Goal: Information Seeking & Learning: Learn about a topic

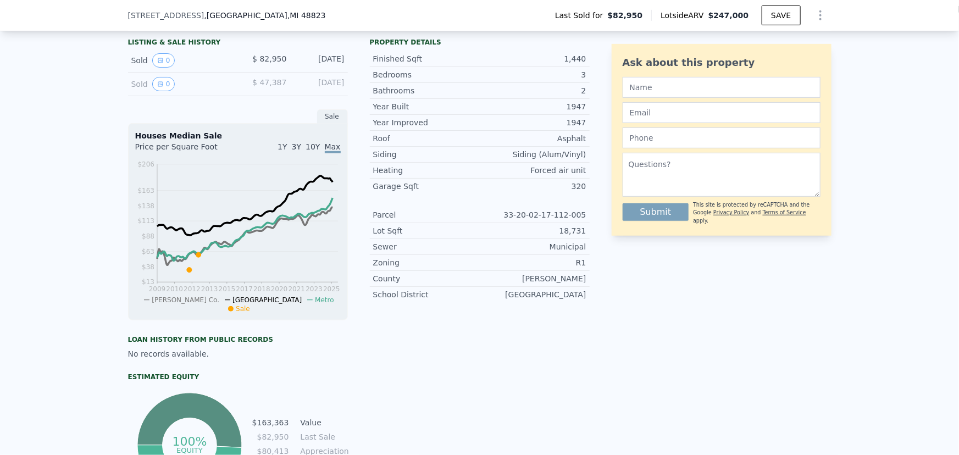
scroll to position [0, 4]
click at [161, 67] on button "0" at bounding box center [163, 60] width 23 height 14
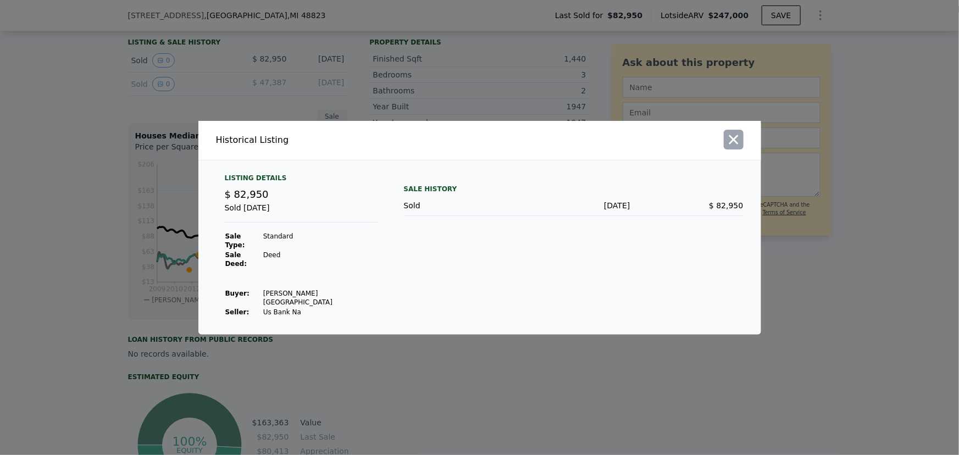
click at [422, 144] on icon "button" at bounding box center [733, 139] width 9 height 9
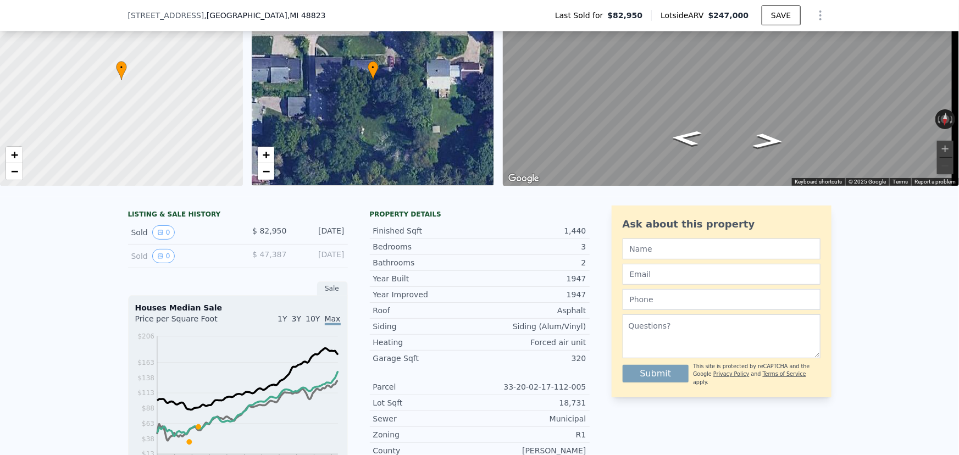
scroll to position [100, 0]
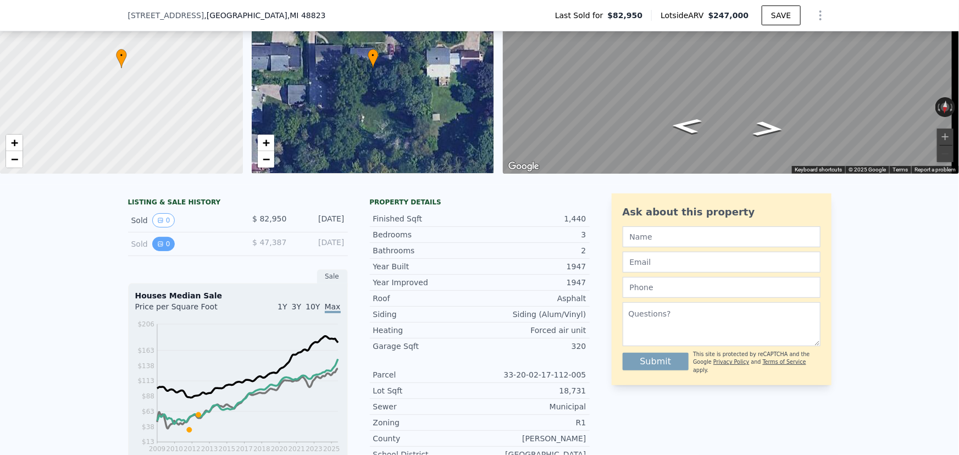
click at [163, 200] on button "0" at bounding box center [163, 244] width 23 height 14
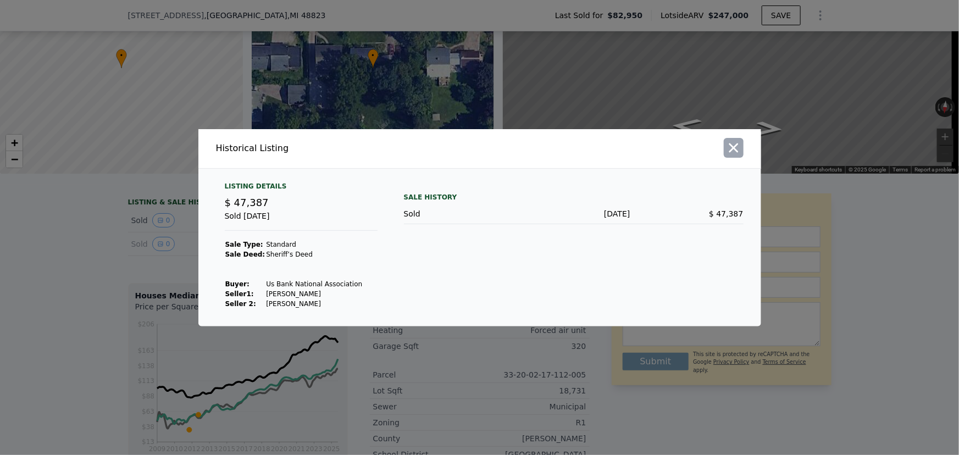
click at [422, 153] on icon "button" at bounding box center [733, 147] width 15 height 15
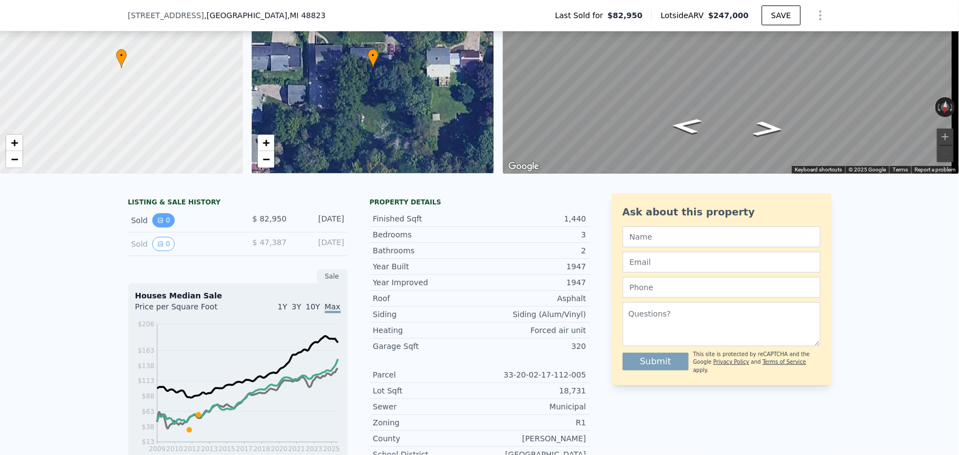
click at [161, 200] on button "0" at bounding box center [163, 220] width 23 height 14
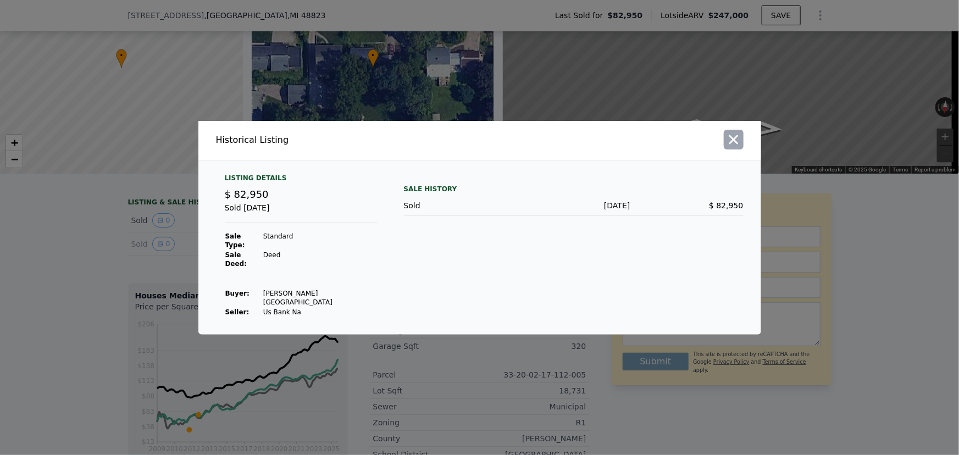
click at [422, 147] on icon "button" at bounding box center [733, 139] width 15 height 15
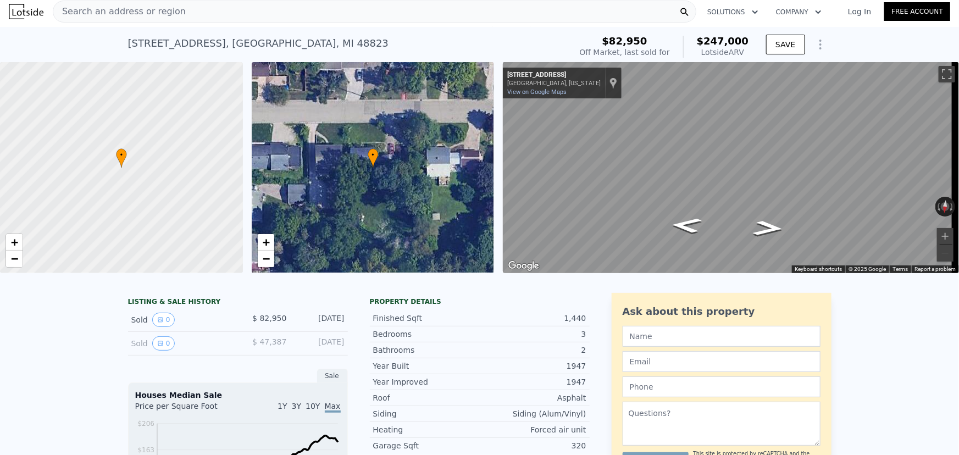
scroll to position [0, 0]
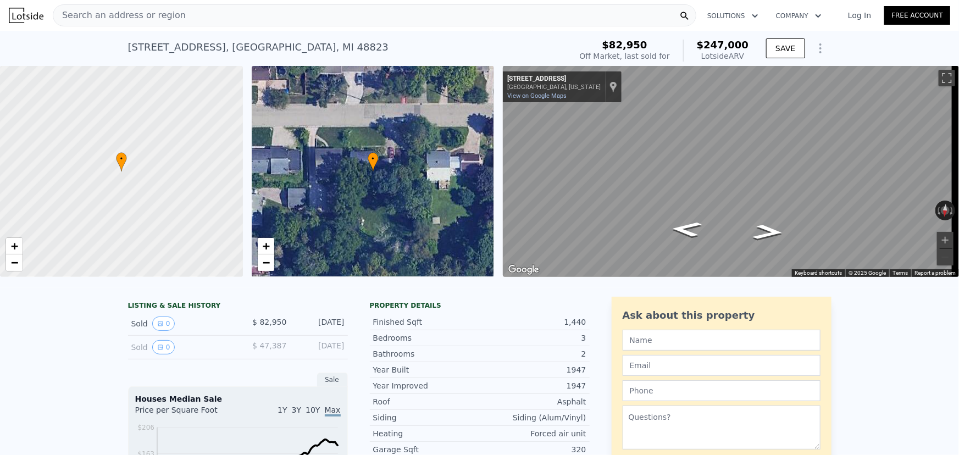
click at [220, 17] on div "Search an address or region" at bounding box center [375, 15] width 644 height 22
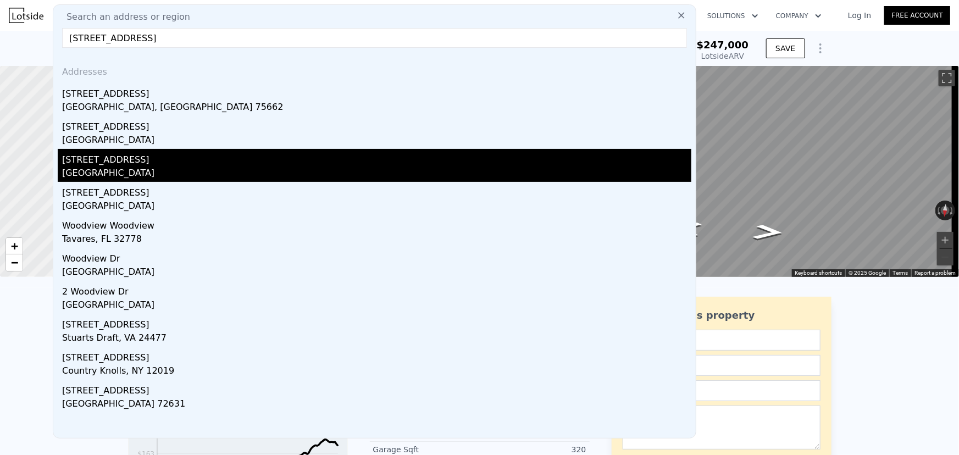
type input "3605 Woodview west bloomfield"
click at [112, 167] on div "Oakland County, MI 48324" at bounding box center [376, 174] width 629 height 15
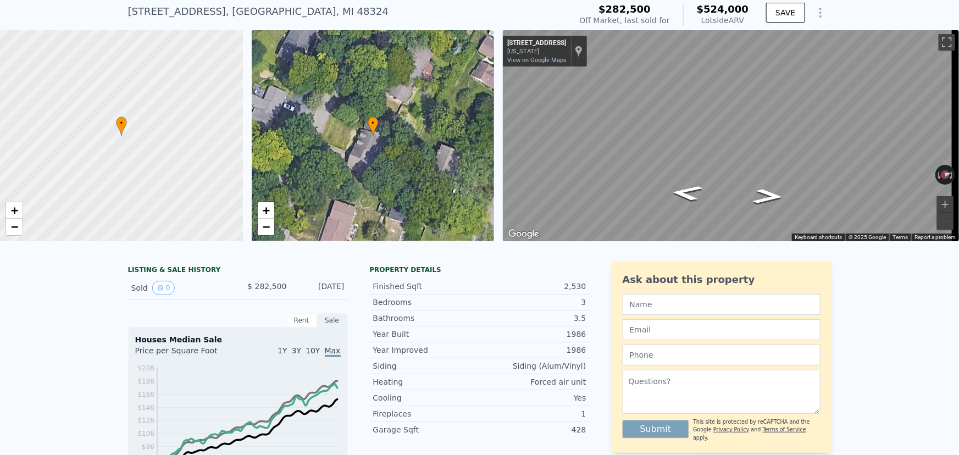
scroll to position [49, 0]
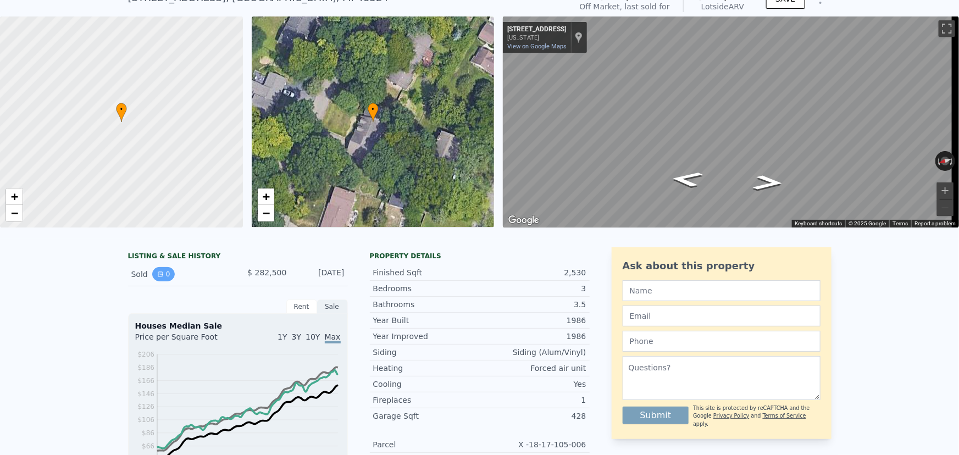
click at [159, 200] on button "0" at bounding box center [163, 274] width 23 height 14
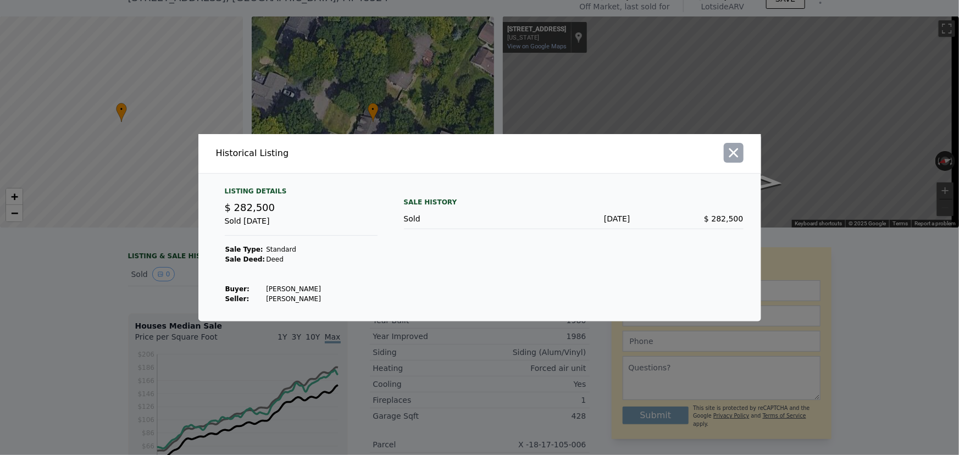
scroll to position [46, 0]
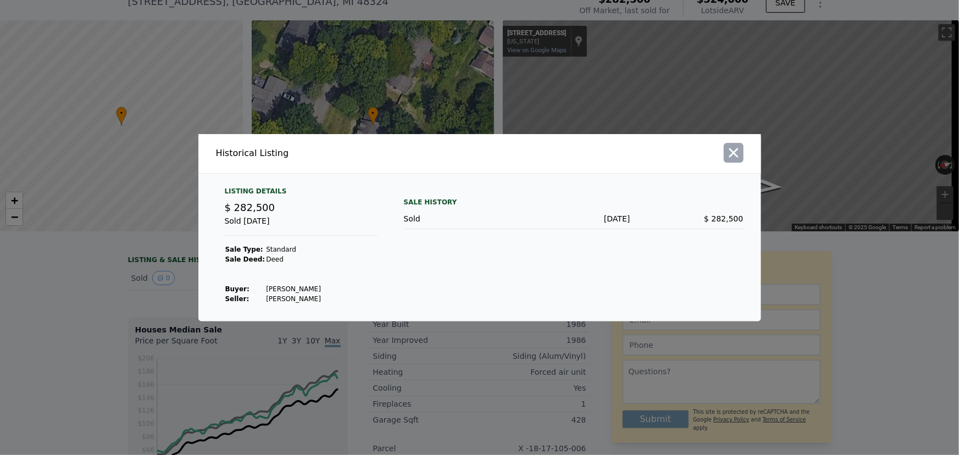
click at [422, 153] on icon "button" at bounding box center [733, 152] width 9 height 9
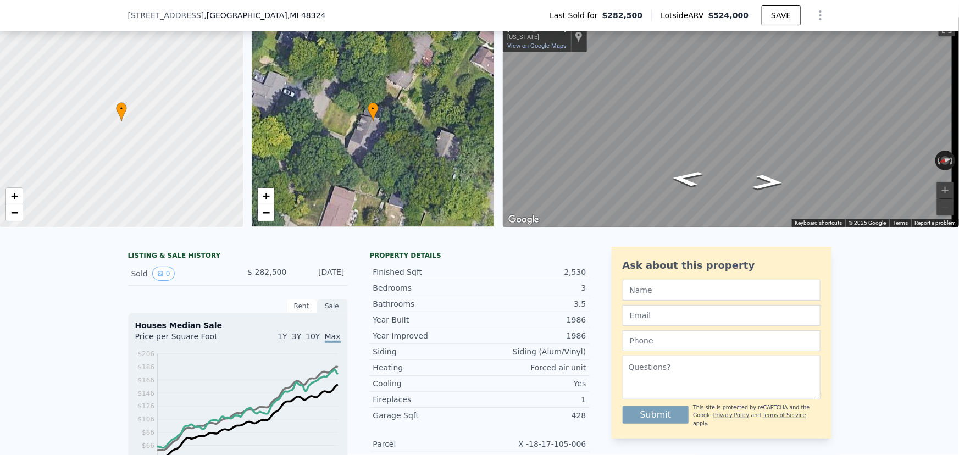
scroll to position [4, 0]
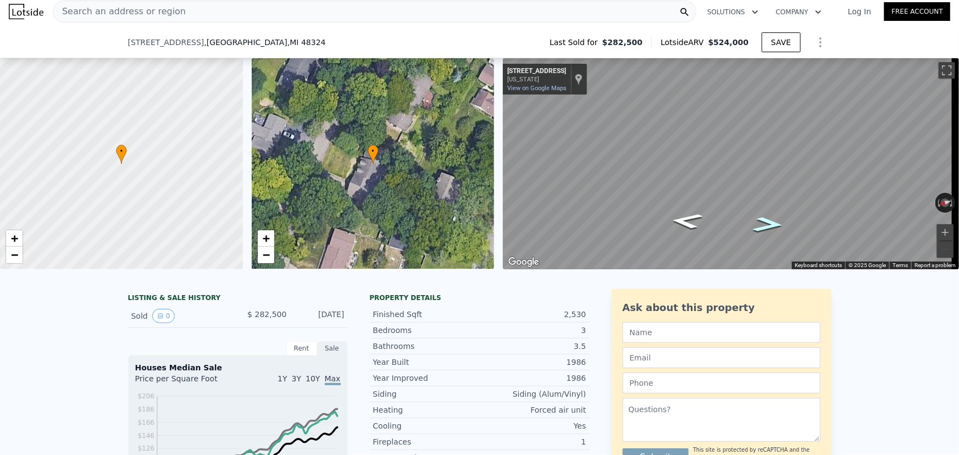
click at [422, 200] on icon "Go Southwest, Woodview Ave" at bounding box center [769, 224] width 57 height 23
click at [422, 200] on icon "Go South, Woodview Ave" at bounding box center [769, 223] width 53 height 21
click at [422, 200] on icon "Go South, Woodview Ave" at bounding box center [769, 223] width 52 height 21
click at [167, 10] on span "Search an address or region" at bounding box center [119, 11] width 132 height 13
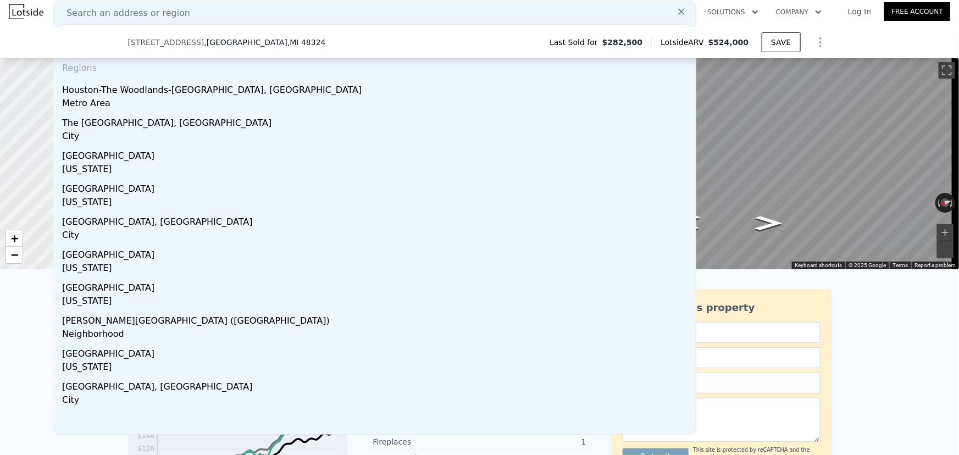
click at [168, 12] on span "Search an address or region" at bounding box center [124, 13] width 132 height 13
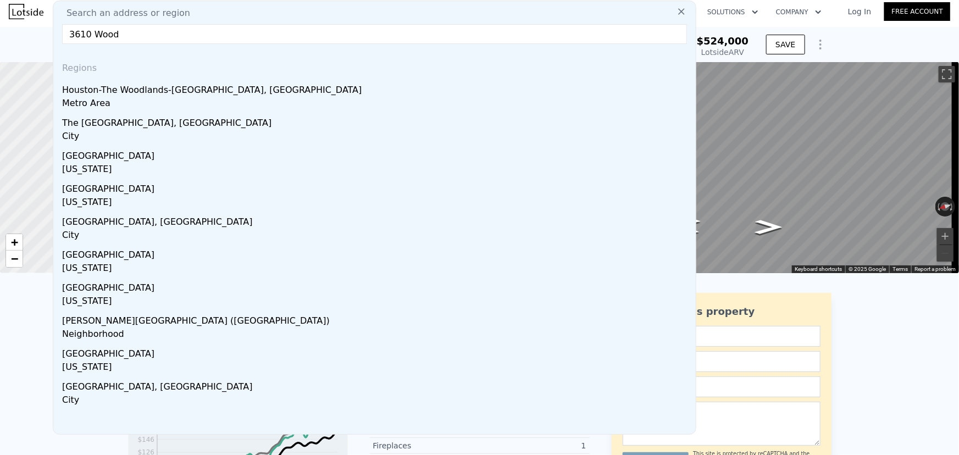
scroll to position [0, 0]
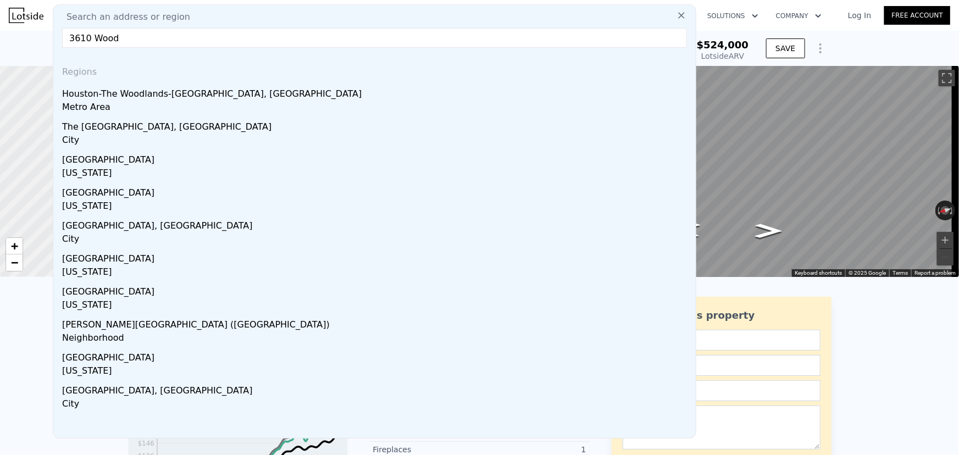
click at [130, 38] on input "3610 Wood" at bounding box center [374, 38] width 625 height 20
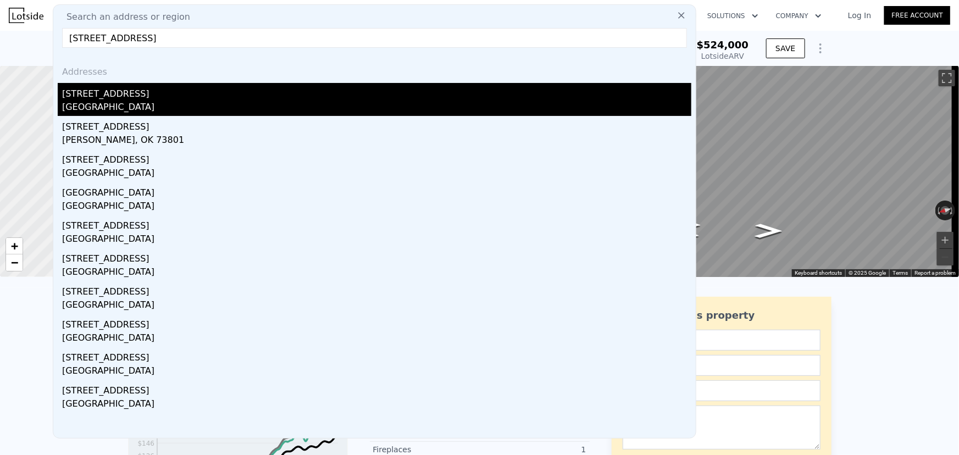
type input "3610 Woodview ave"
click at [123, 101] on div "Oakland County, MI 48324" at bounding box center [376, 108] width 629 height 15
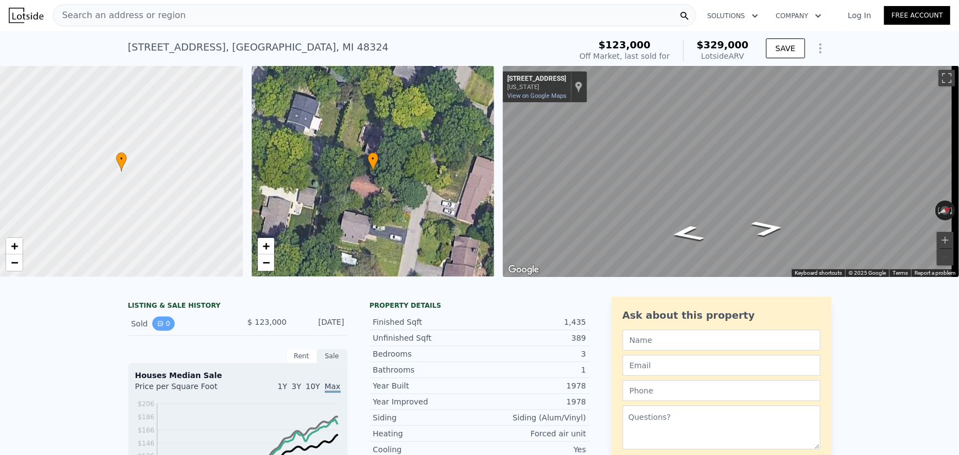
click at [162, 200] on button "0" at bounding box center [163, 324] width 23 height 14
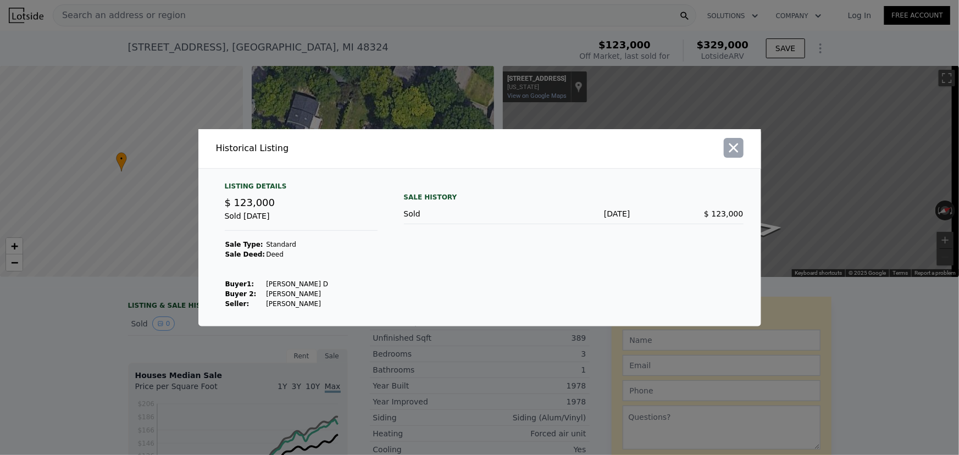
click at [422, 151] on icon "button" at bounding box center [733, 147] width 9 height 9
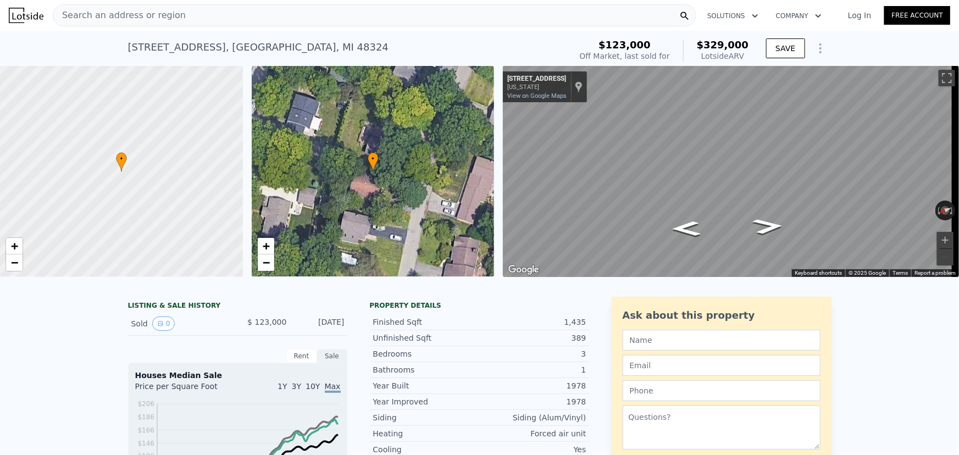
click at [86, 18] on span "Search an address or region" at bounding box center [119, 15] width 132 height 13
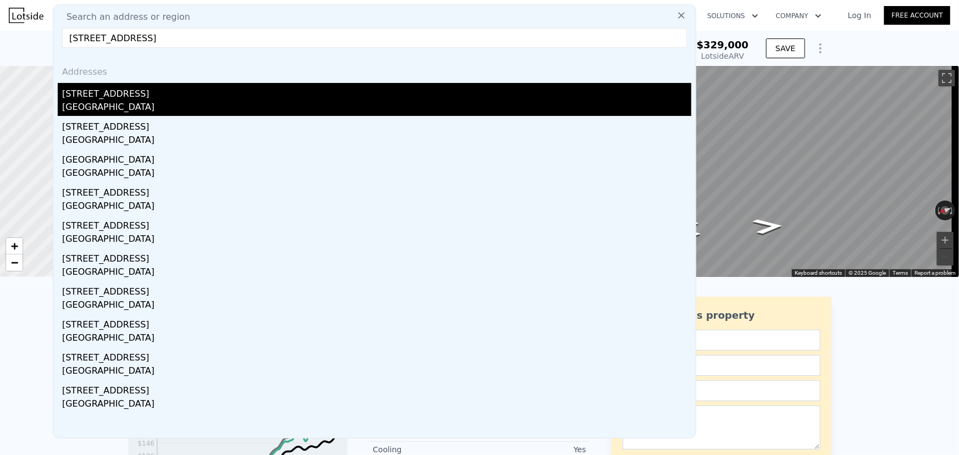
type input "3611 woodview ave"
click at [106, 98] on div "[STREET_ADDRESS]" at bounding box center [376, 92] width 629 height 18
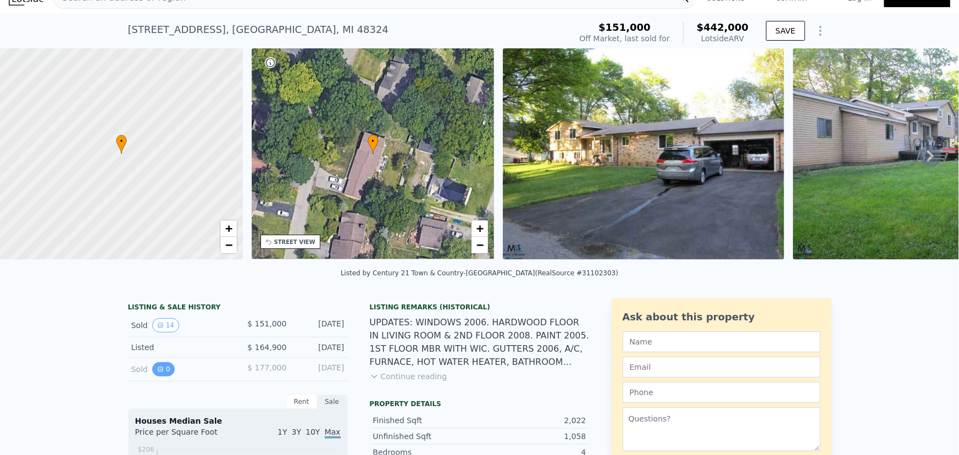
scroll to position [46, 0]
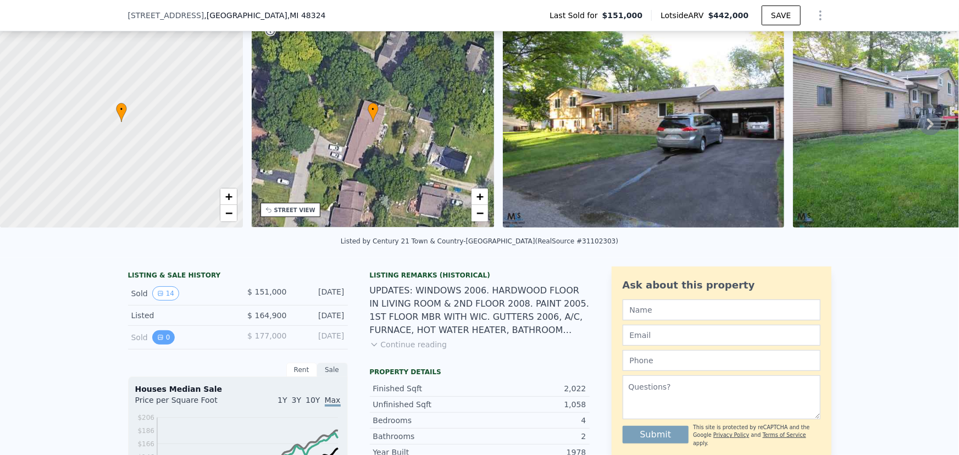
click at [159, 200] on button "0" at bounding box center [163, 337] width 23 height 14
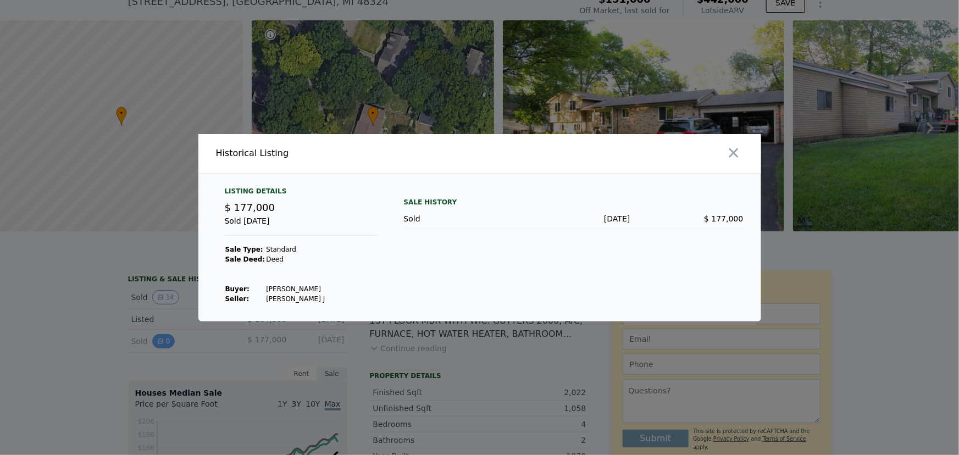
scroll to position [49, 0]
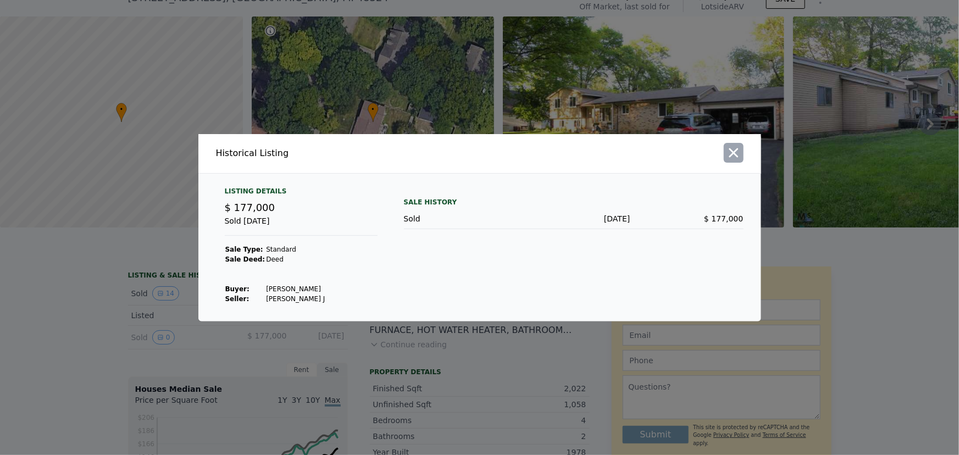
click at [422, 152] on icon "button" at bounding box center [733, 152] width 15 height 15
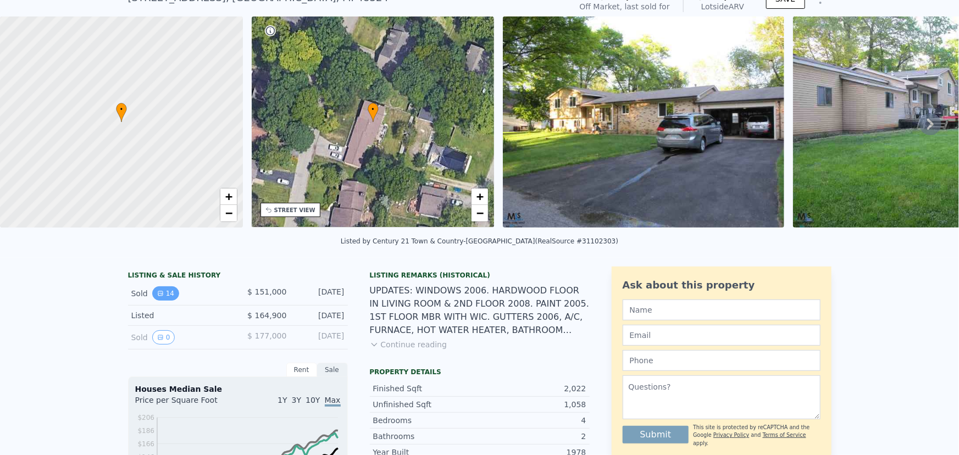
click at [160, 200] on button "14" at bounding box center [165, 293] width 27 height 14
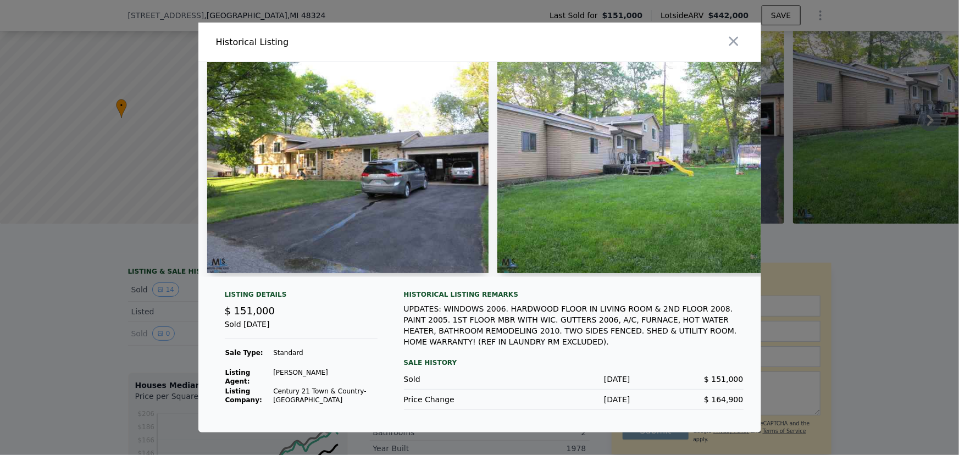
scroll to position [46, 0]
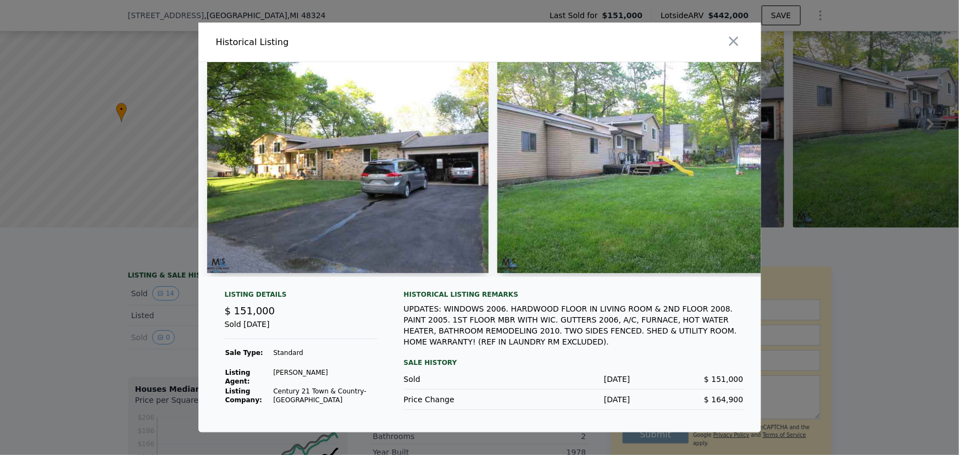
click at [335, 170] on img at bounding box center [347, 167] width 281 height 211
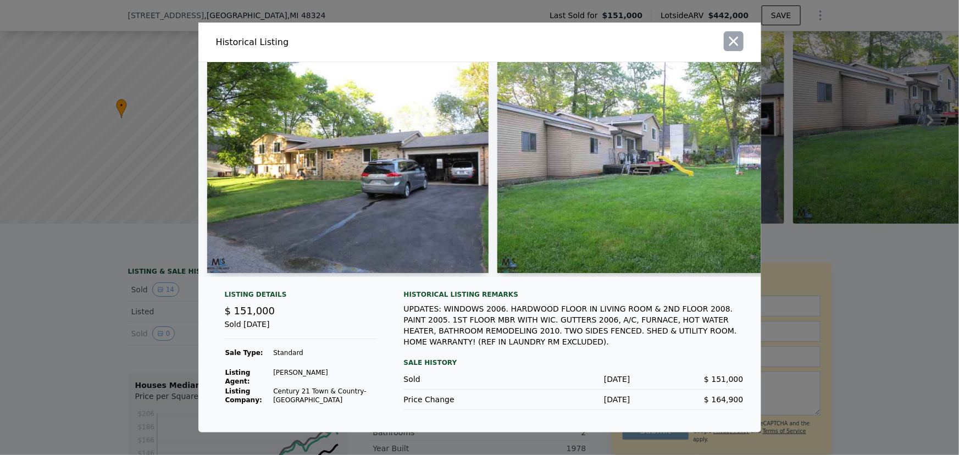
click at [422, 44] on icon "button" at bounding box center [733, 41] width 9 height 9
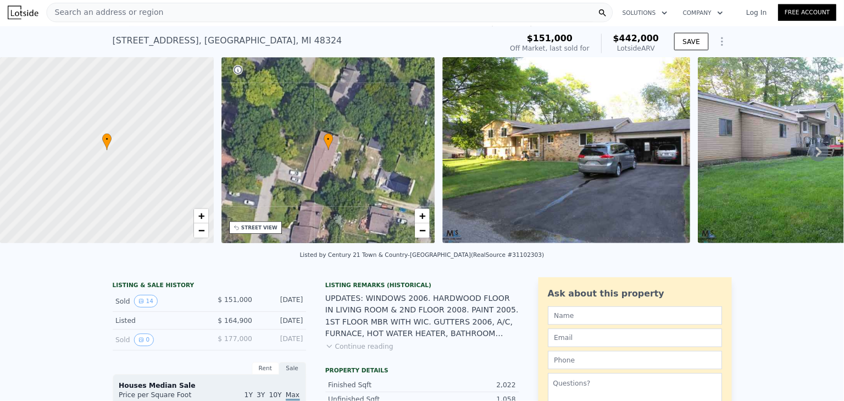
scroll to position [0, 0]
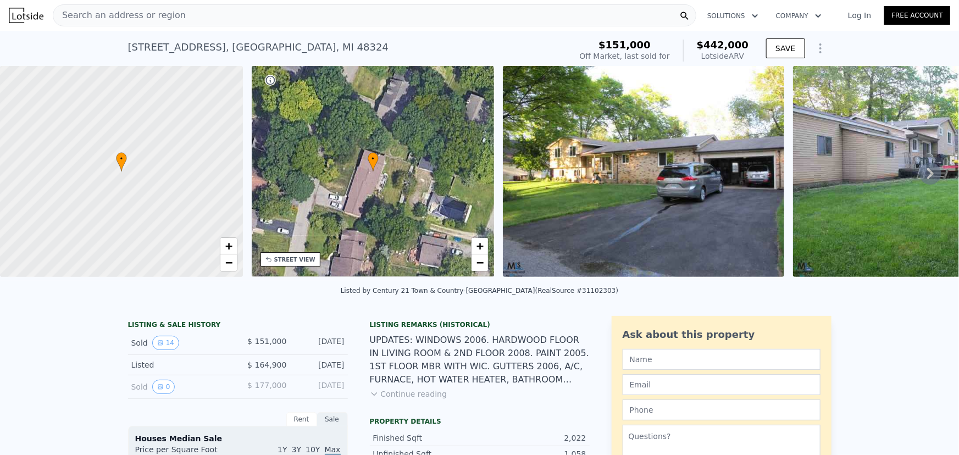
click at [422, 200] on img at bounding box center [643, 171] width 281 height 211
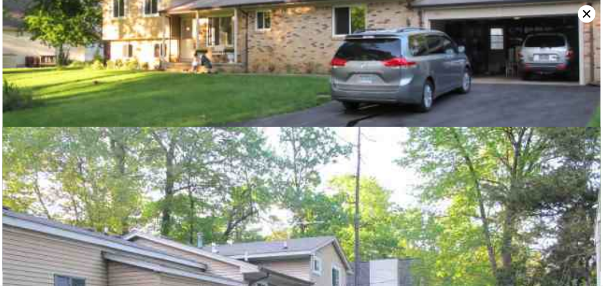
scroll to position [266, 0]
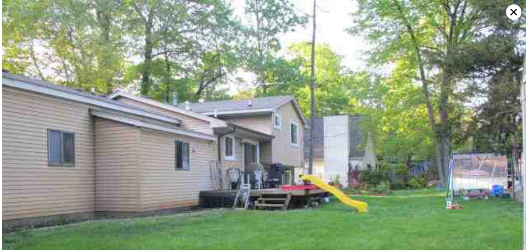
click at [328, 181] on img at bounding box center [263, 196] width 523 height 393
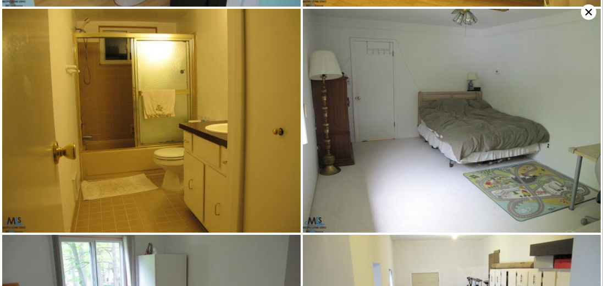
scroll to position [896, 0]
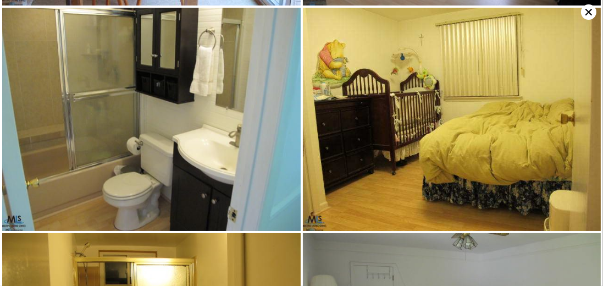
type input "2"
type input "1076"
type input "1945"
type input "13939.2"
checkbox input "false"
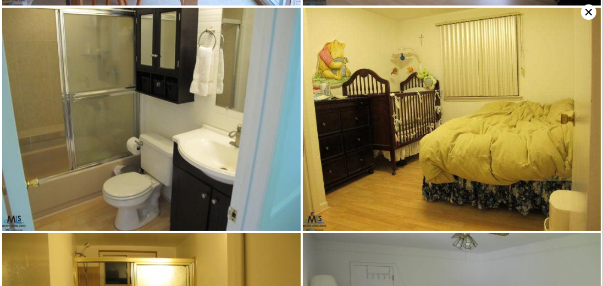
checkbox input "false"
checkbox input "true"
type input "$ 329,000"
type input "$ 177,423"
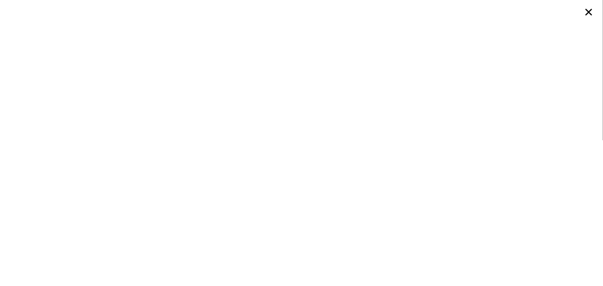
type input "3"
type input "5"
type input "1883"
type input "3512"
type input "8712"
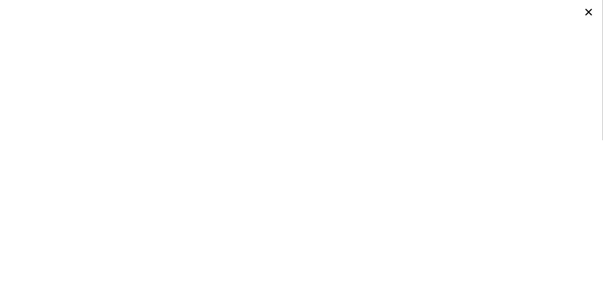
type input "23086.800000000003"
type input "$ 524,000"
type input "$ 192,373"
click at [161, 76] on div at bounding box center [301, 143] width 603 height 286
type input "2"
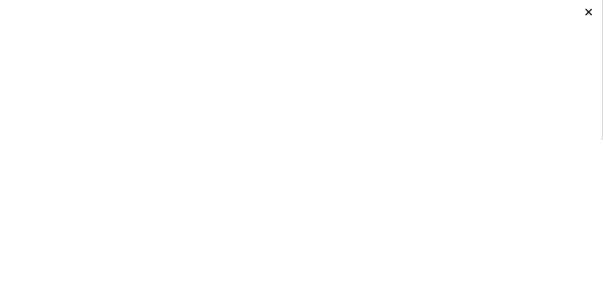
type input "4"
type input "2.5"
type input "1210"
type input "1670"
type input "12196.800000000001"
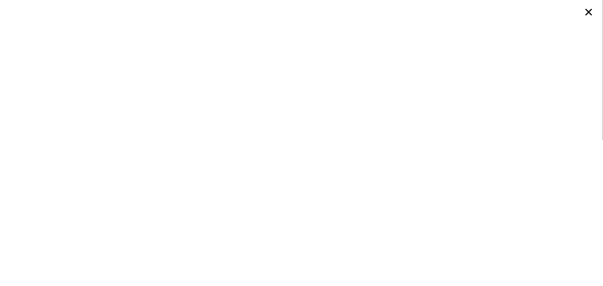
type input "19166.4"
type input "$ 247,000"
type input "5"
type input "$ 141,093"
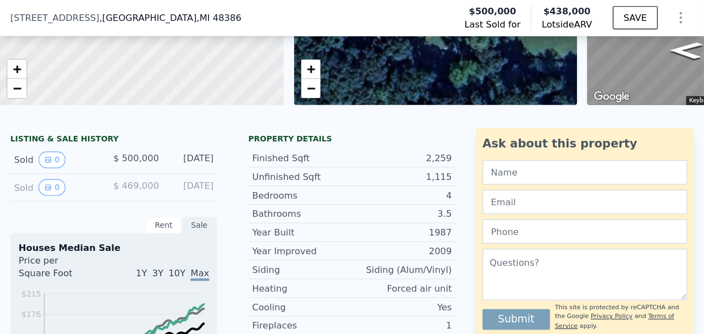
scroll to position [184, 0]
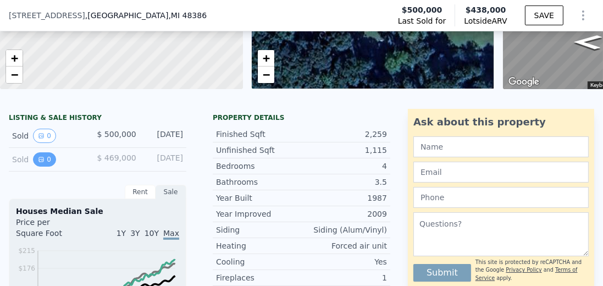
click at [49, 163] on button "0" at bounding box center [44, 159] width 23 height 14
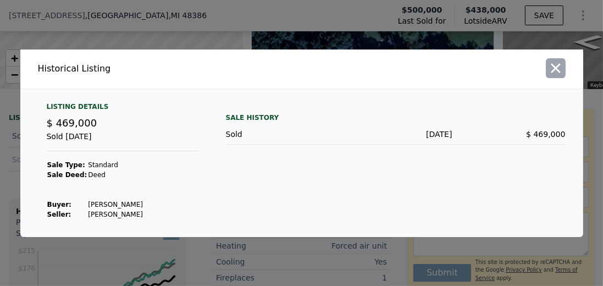
click at [560, 71] on icon "button" at bounding box center [555, 67] width 15 height 15
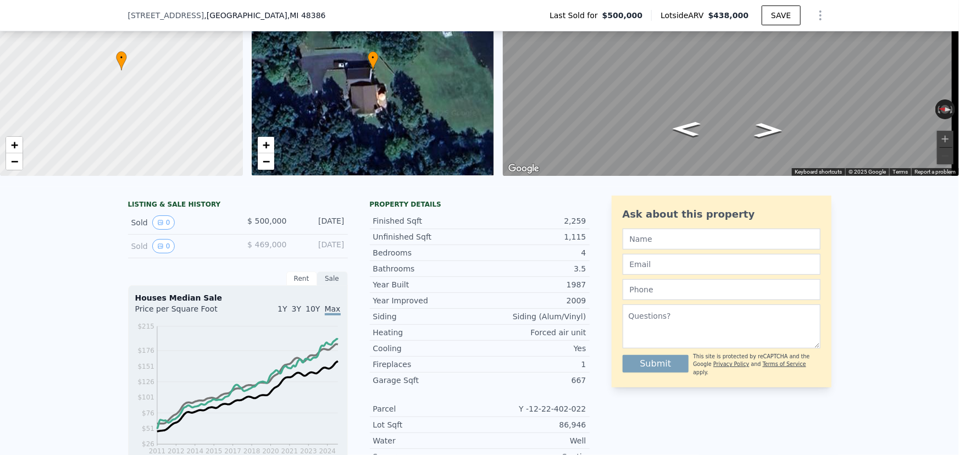
scroll to position [4, 0]
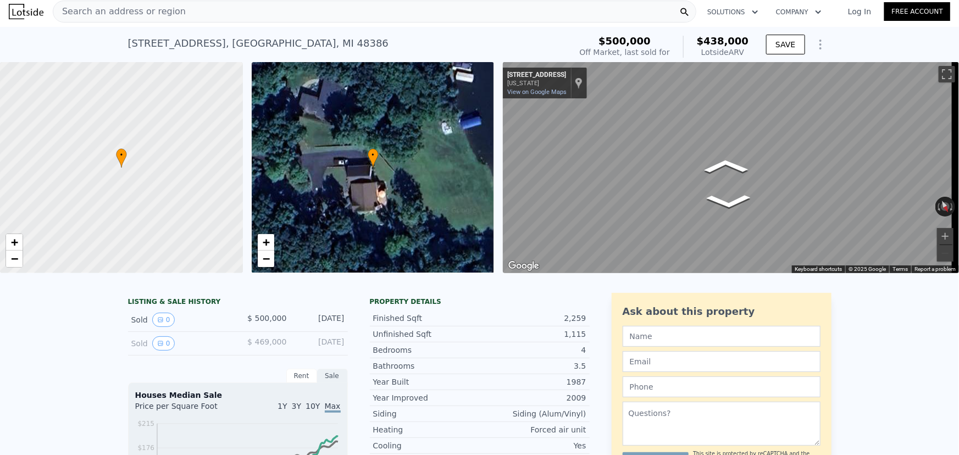
click at [472, 131] on div "• + − • + − ← Move left → Move right ↑ Move up ↓ Move down + Zoom in - Zoom out…" at bounding box center [479, 167] width 959 height 211
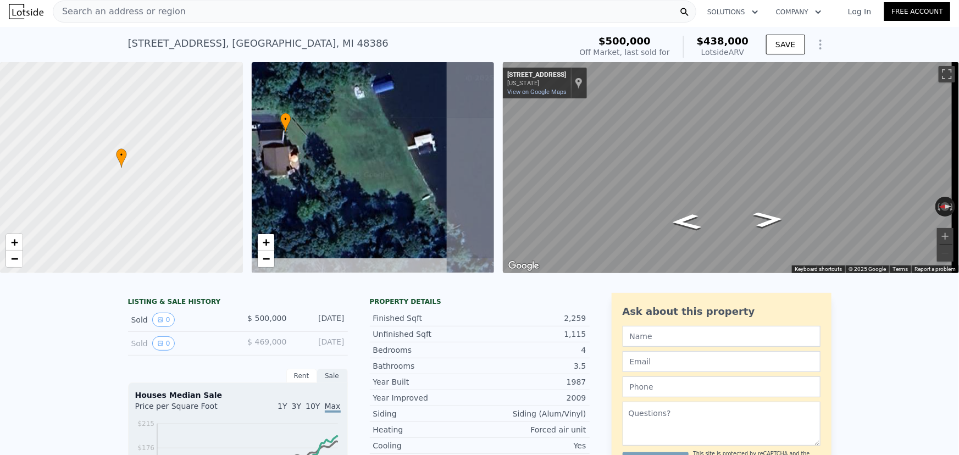
drag, startPoint x: 399, startPoint y: 197, endPoint x: 356, endPoint y: 170, distance: 51.1
click at [356, 170] on div "• + −" at bounding box center [373, 167] width 243 height 211
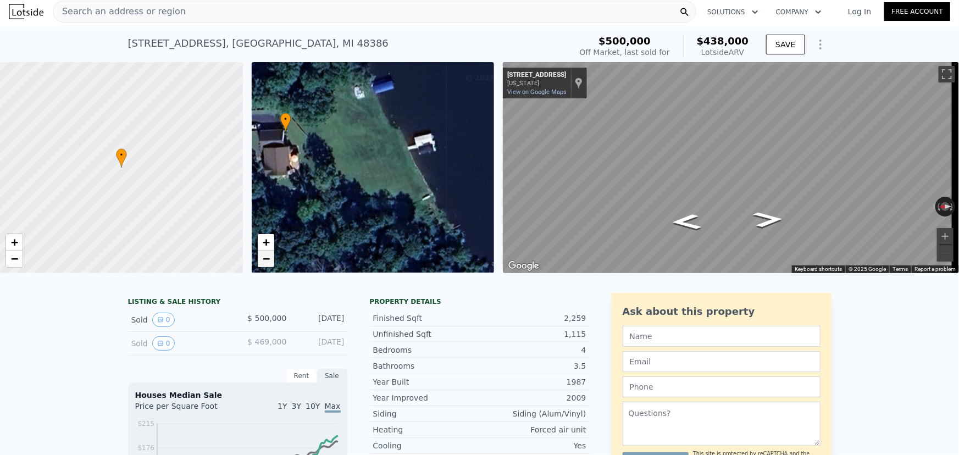
click at [271, 266] on link "−" at bounding box center [266, 259] width 16 height 16
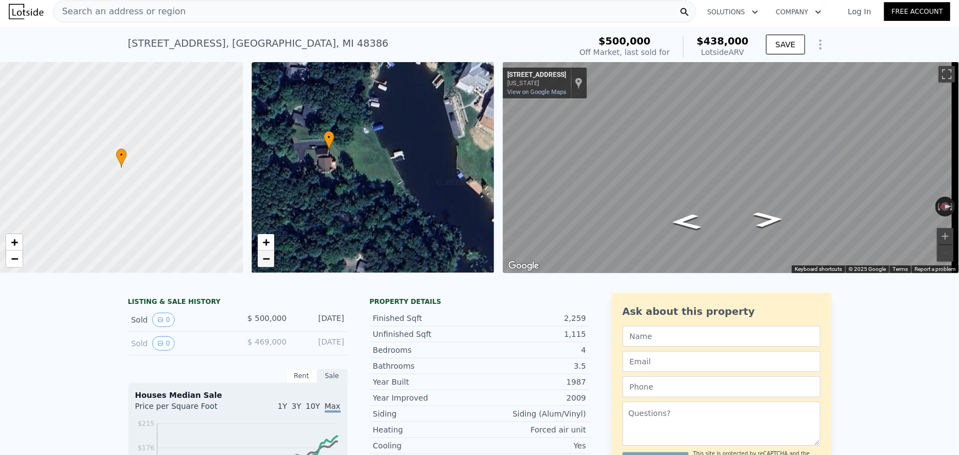
click at [268, 258] on span "−" at bounding box center [265, 259] width 7 height 14
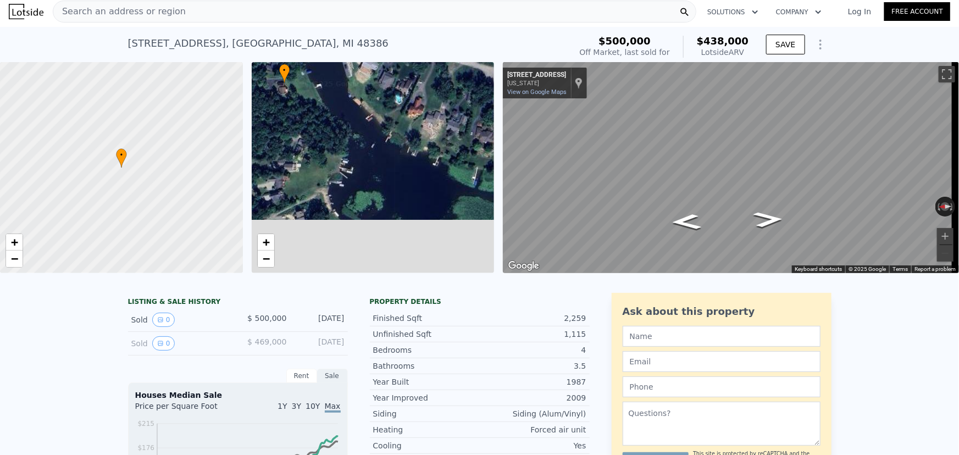
drag, startPoint x: 363, startPoint y: 212, endPoint x: 294, endPoint y: 134, distance: 104.0
click at [294, 134] on div "• + −" at bounding box center [373, 167] width 243 height 211
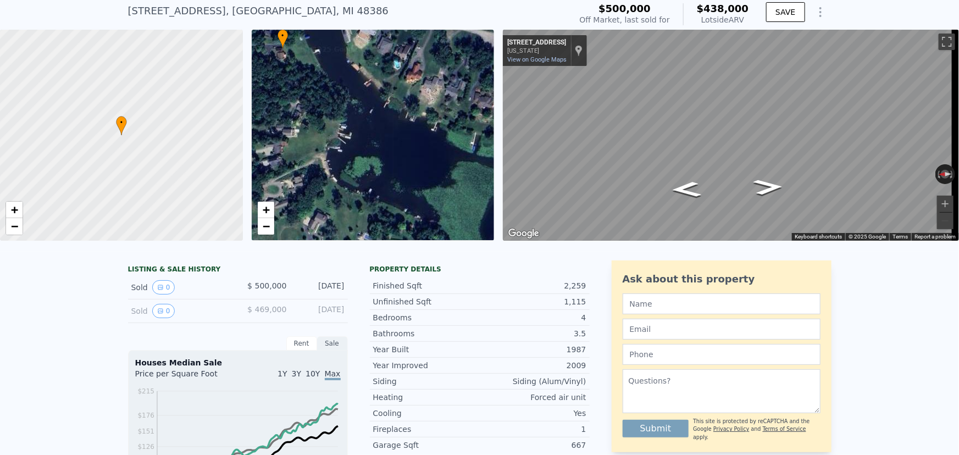
scroll to position [49, 0]
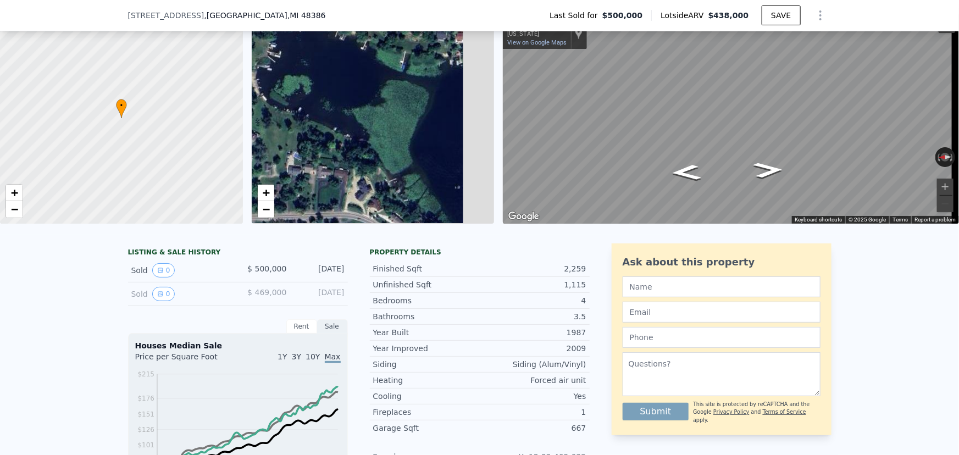
drag, startPoint x: 406, startPoint y: 181, endPoint x: 299, endPoint y: 92, distance: 139.0
click at [299, 93] on div "• + −" at bounding box center [373, 118] width 243 height 211
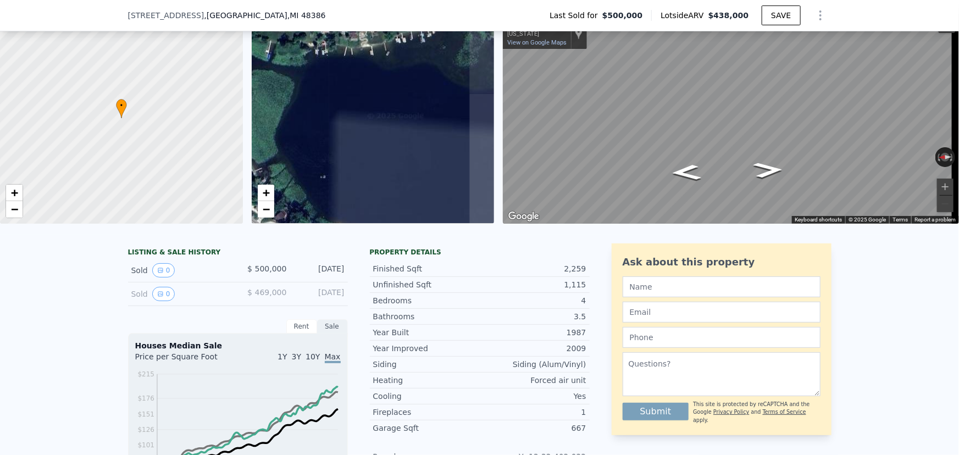
drag, startPoint x: 327, startPoint y: 118, endPoint x: 301, endPoint y: 150, distance: 41.0
click at [301, 150] on div "• + −" at bounding box center [373, 118] width 243 height 211
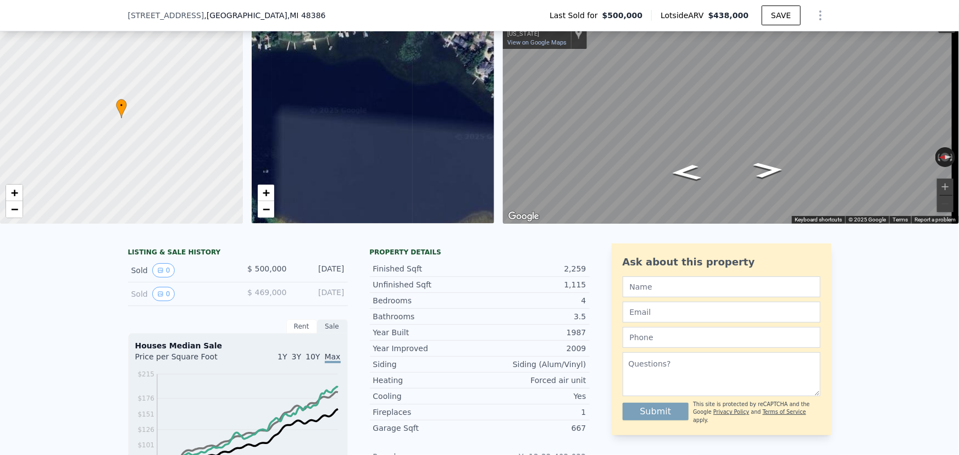
drag, startPoint x: 397, startPoint y: 141, endPoint x: 289, endPoint y: 127, distance: 108.6
click at [258, 126] on div "• + −" at bounding box center [373, 118] width 243 height 211
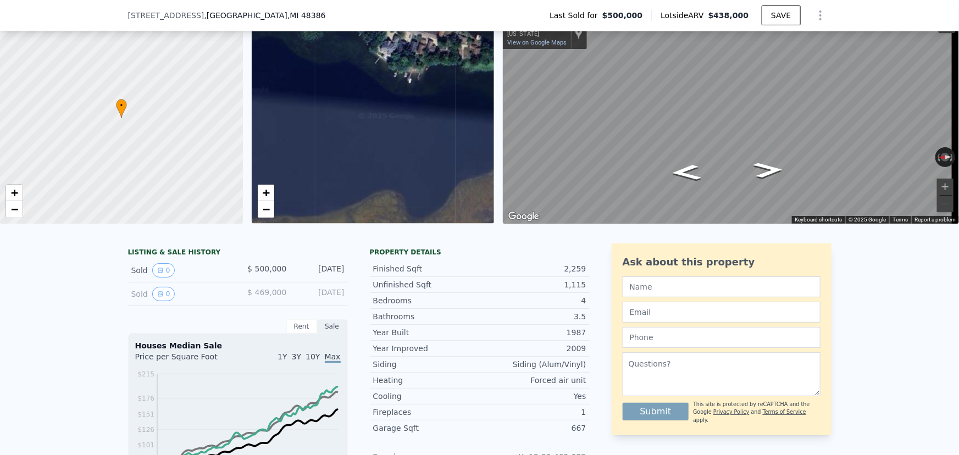
drag, startPoint x: 383, startPoint y: 160, endPoint x: 352, endPoint y: 121, distance: 50.1
click at [352, 122] on div "• + −" at bounding box center [373, 118] width 243 height 211
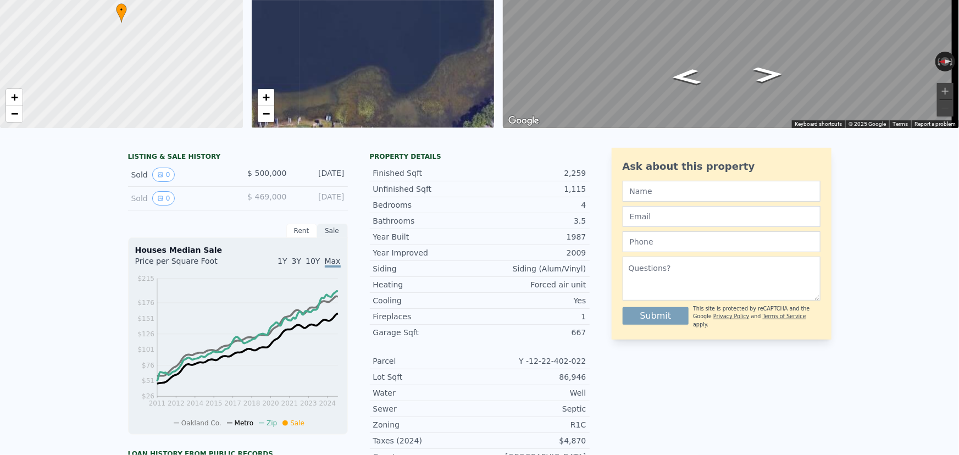
scroll to position [4, 0]
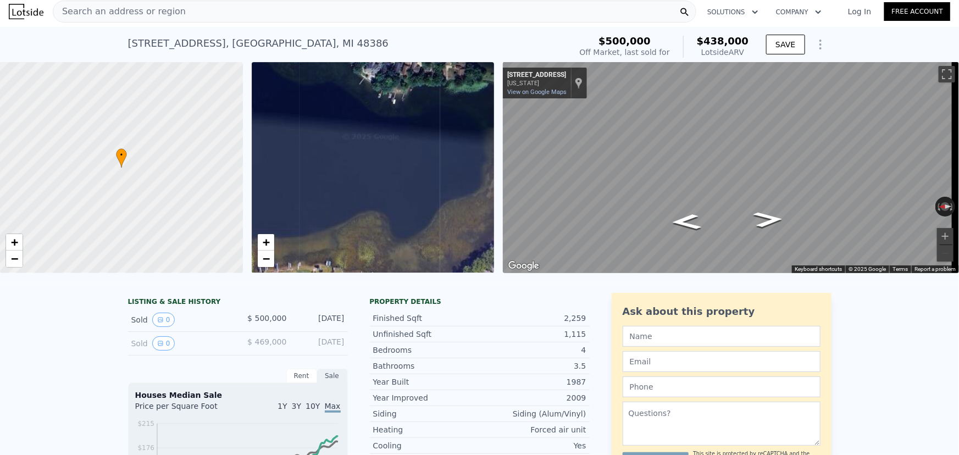
click at [163, 46] on div "[STREET_ADDRESS]" at bounding box center [258, 43] width 261 height 15
click at [157, 14] on span "Search an address or region" at bounding box center [119, 11] width 132 height 13
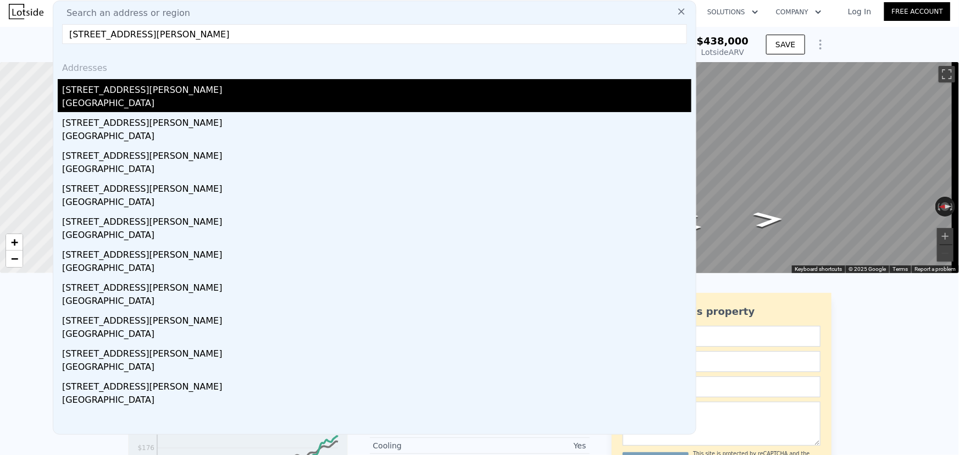
type input "[STREET_ADDRESS][PERSON_NAME]"
click at [118, 93] on div "[STREET_ADDRESS][PERSON_NAME]" at bounding box center [376, 88] width 629 height 18
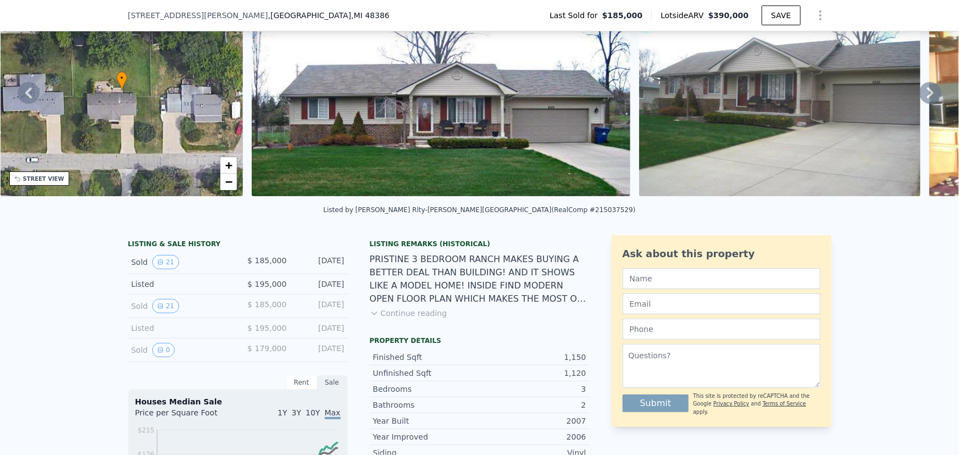
scroll to position [100, 0]
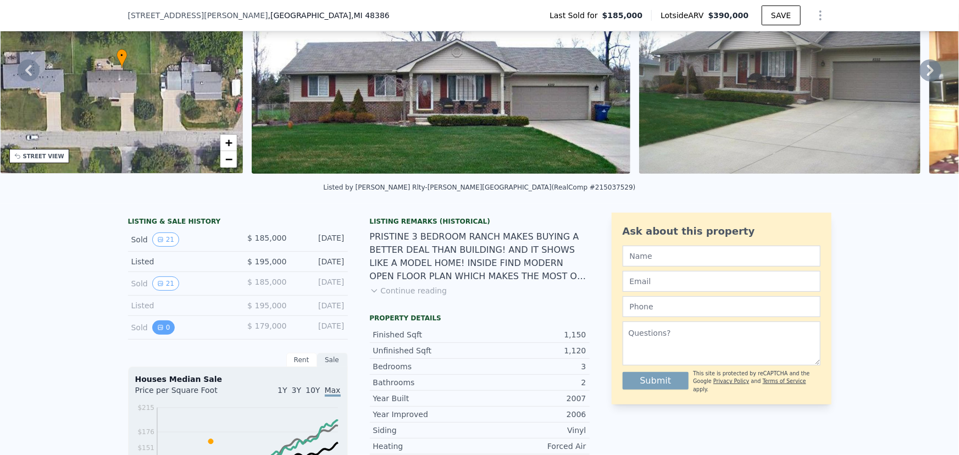
click at [159, 285] on button "0" at bounding box center [163, 328] width 23 height 14
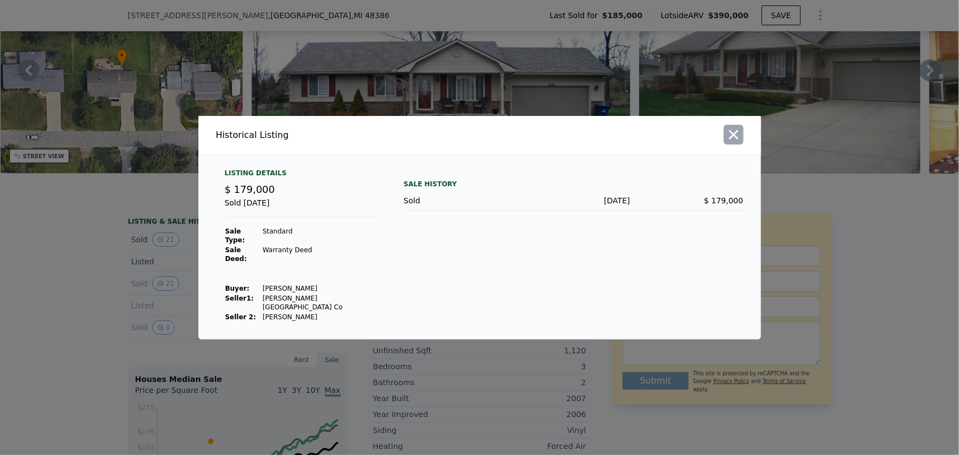
click at [603, 142] on icon "button" at bounding box center [733, 134] width 15 height 15
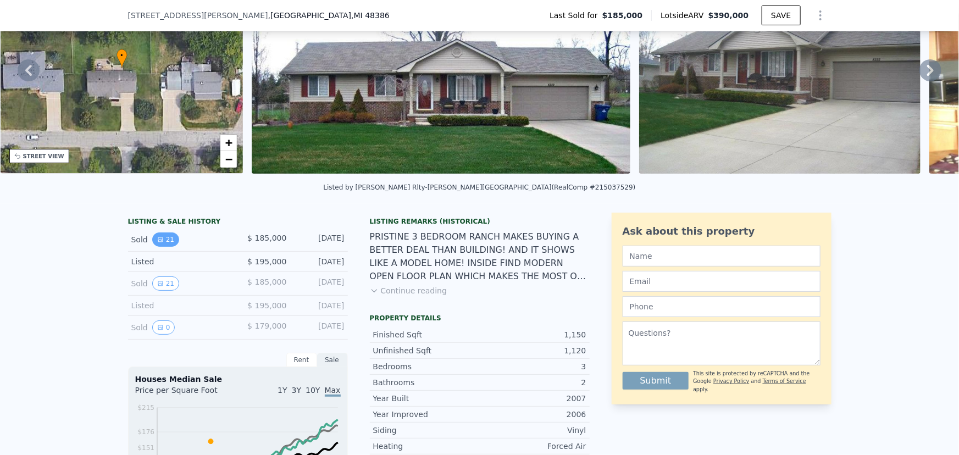
click at [161, 241] on button "21" at bounding box center [165, 240] width 27 height 14
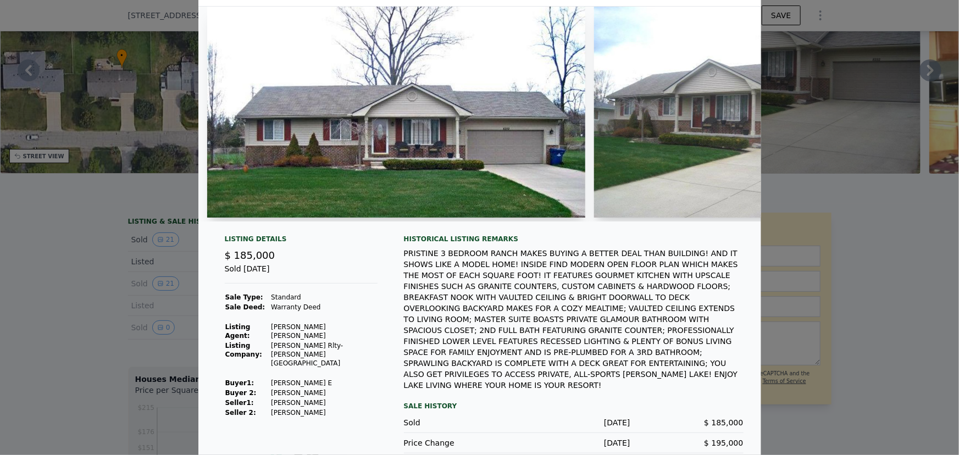
scroll to position [0, 0]
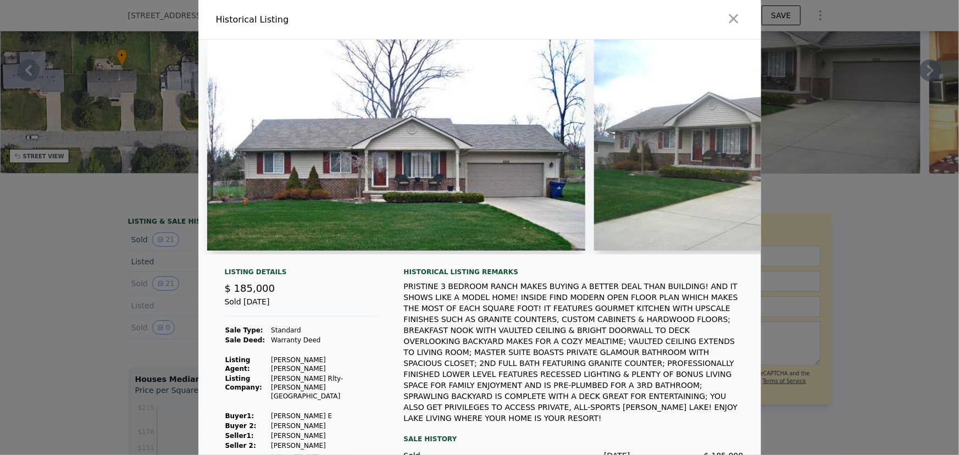
click at [603, 181] on img at bounding box center [734, 145] width 281 height 211
click at [603, 20] on icon "button" at bounding box center [733, 18] width 9 height 9
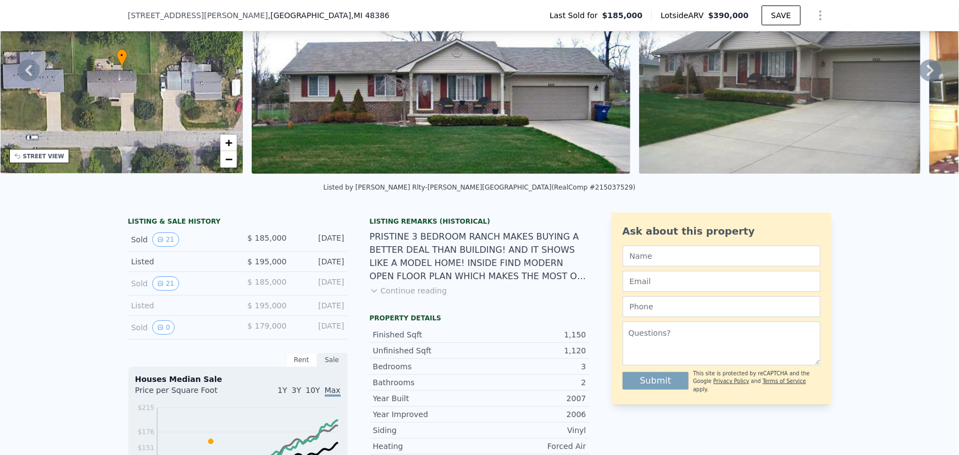
click at [418, 120] on img at bounding box center [441, 68] width 379 height 211
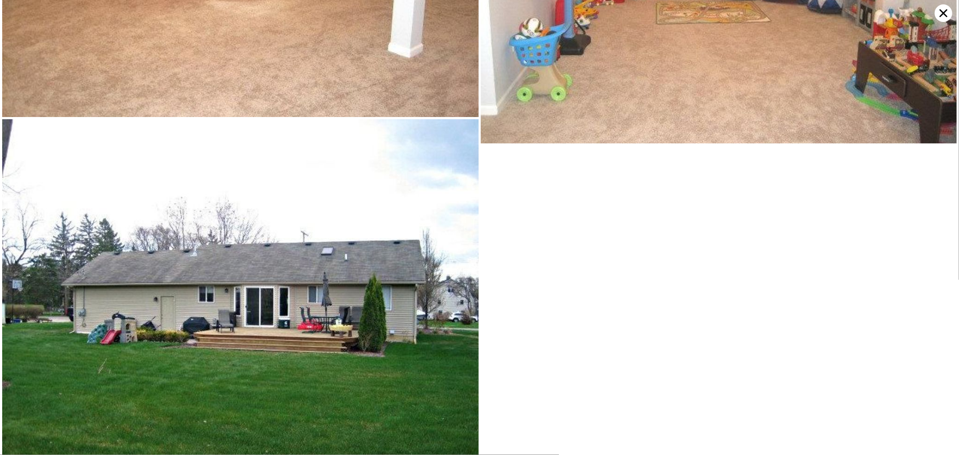
scroll to position [3646, 0]
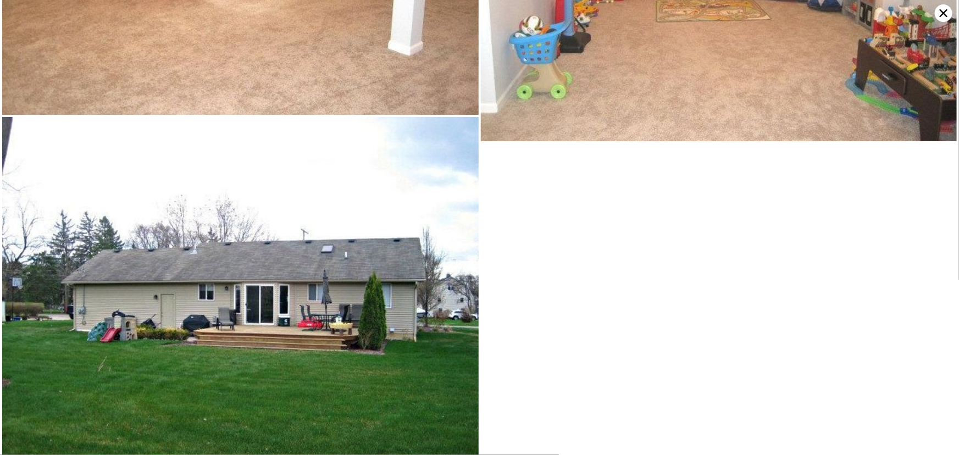
type input "3"
type input "2"
type input "2.5"
type input "1776"
type input "2800"
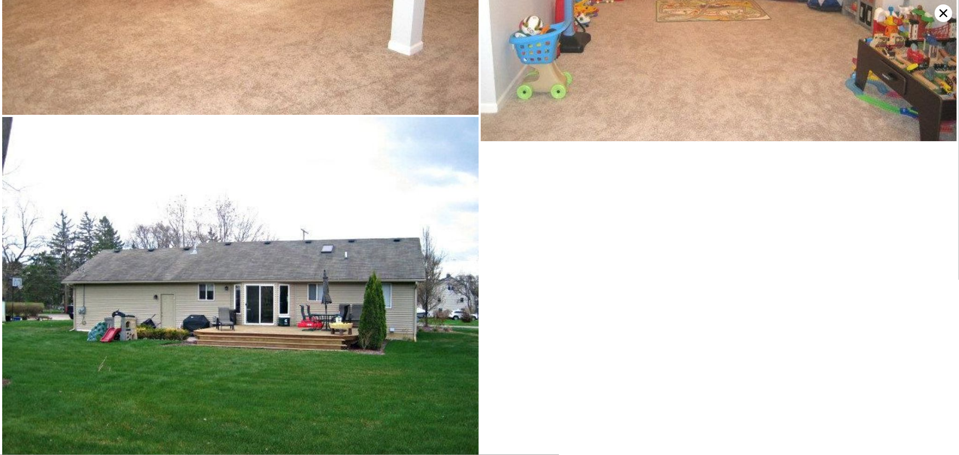
type input "49658.399999999994"
type input "117612.00000000001"
type input "$ 438,000"
type input "-$ 116,875"
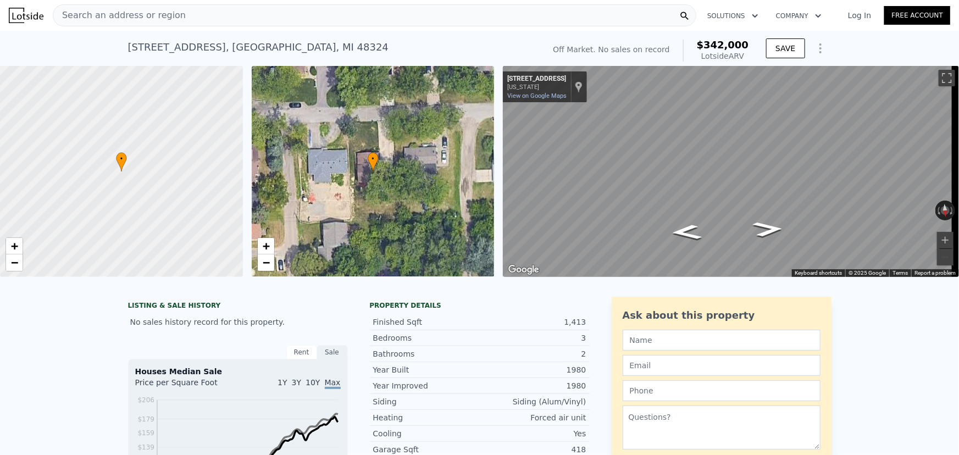
click at [186, 11] on div "Search an address or region" at bounding box center [375, 15] width 644 height 22
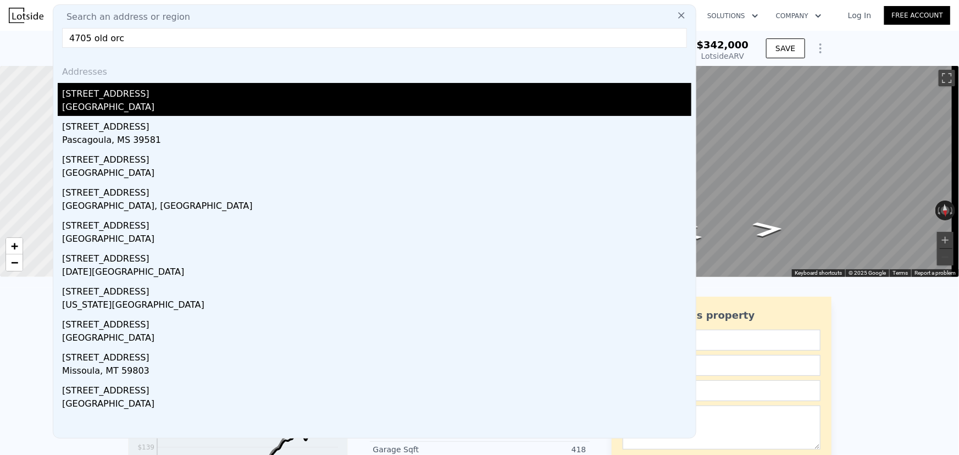
type input "4705 old orc"
click at [140, 103] on div "Orchard Lake Village, MI 48324" at bounding box center [376, 108] width 629 height 15
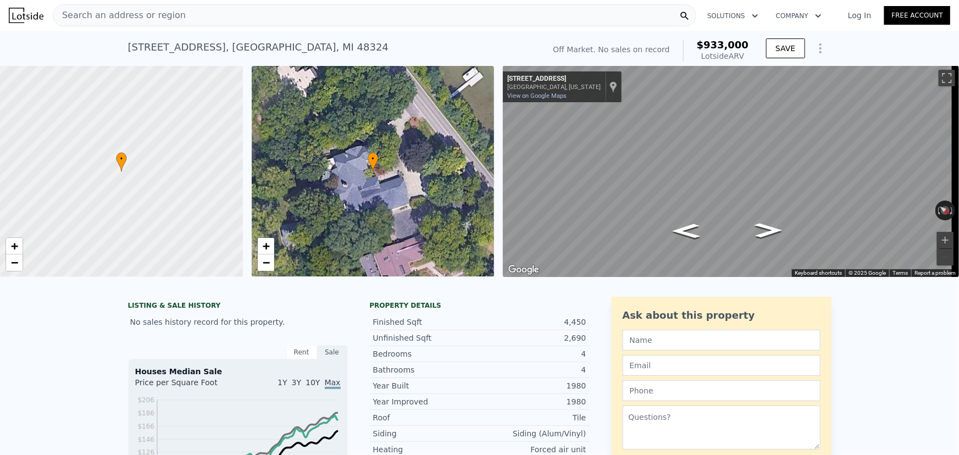
click at [372, 159] on span "•" at bounding box center [373, 159] width 11 height 10
click at [379, 197] on div "• + −" at bounding box center [373, 171] width 243 height 211
click at [148, 14] on span "Search an address or region" at bounding box center [119, 15] width 132 height 13
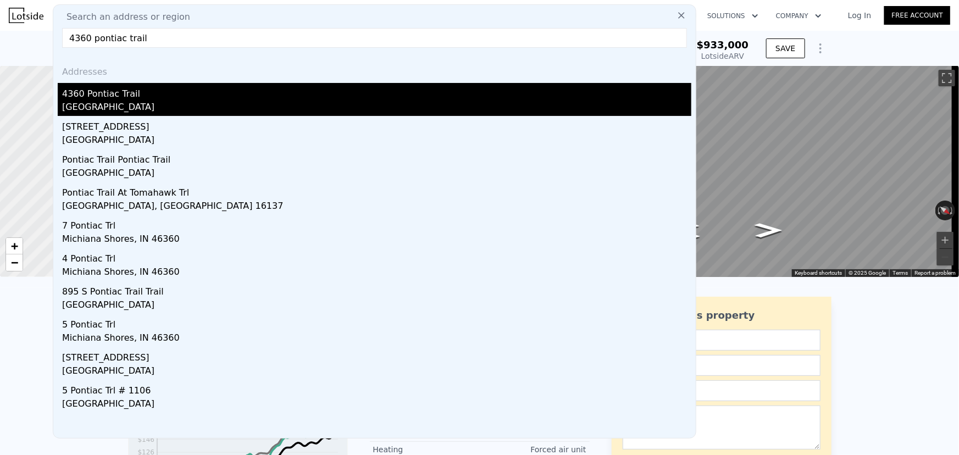
type input "4360 pontiac trail"
click at [113, 101] on div "Orchard Lake Village, MI 48324" at bounding box center [376, 108] width 629 height 15
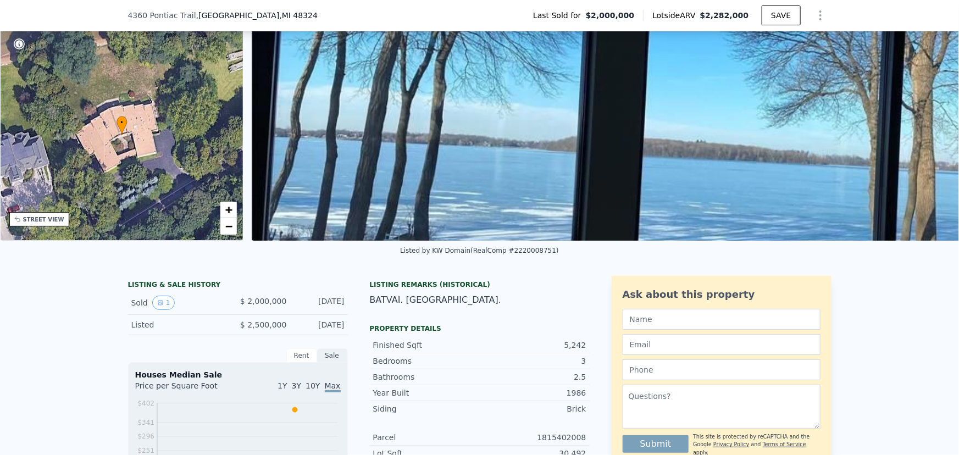
scroll to position [46, 0]
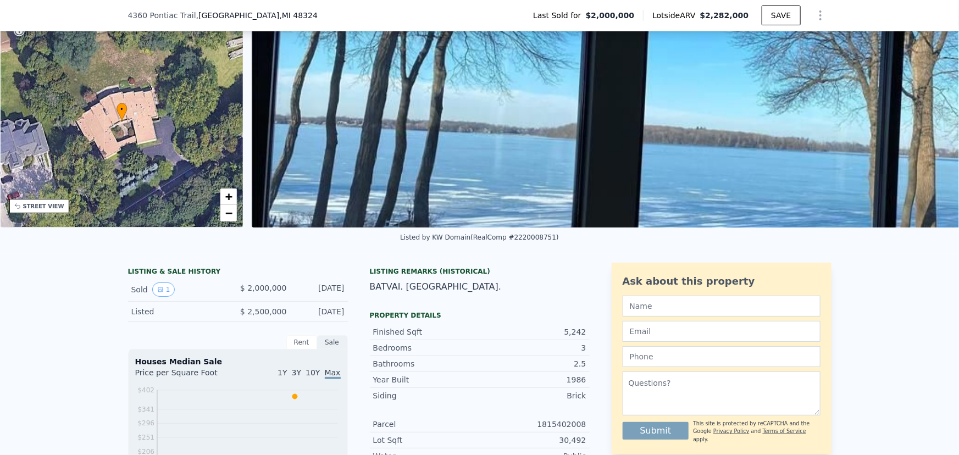
click at [131, 296] on div "Sold 1" at bounding box center [180, 290] width 98 height 14
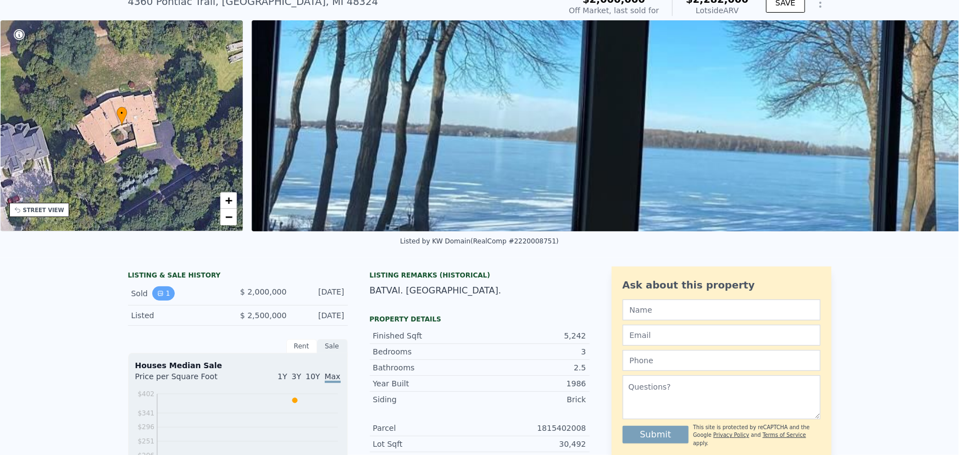
click at [158, 296] on icon "View historical data" at bounding box center [160, 293] width 4 height 4
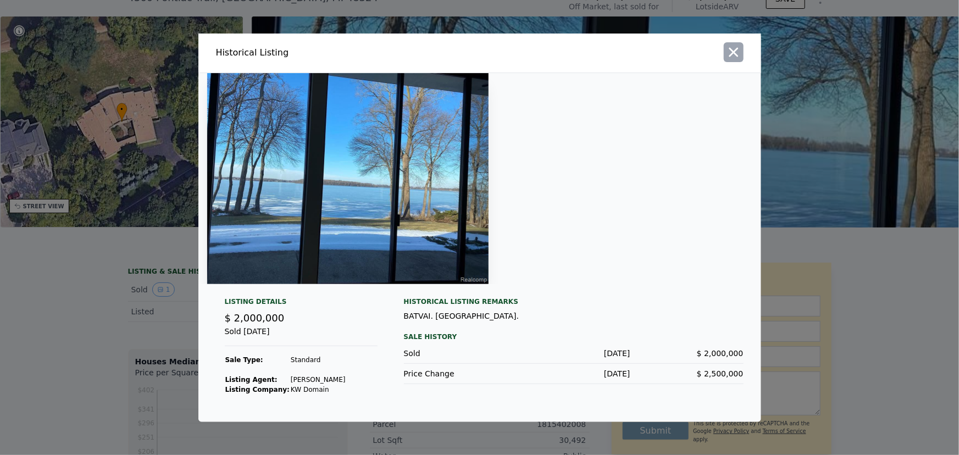
click at [737, 54] on icon "button" at bounding box center [733, 52] width 15 height 15
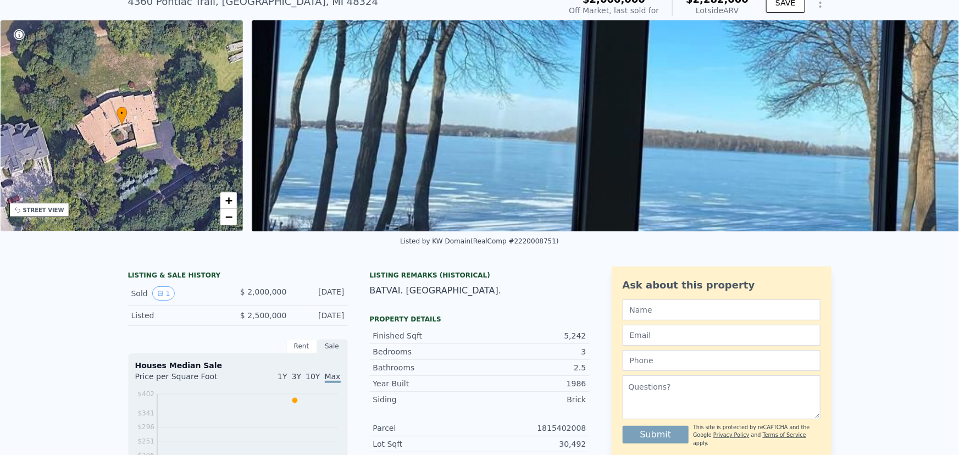
click at [131, 319] on div "Listed" at bounding box center [180, 315] width 98 height 11
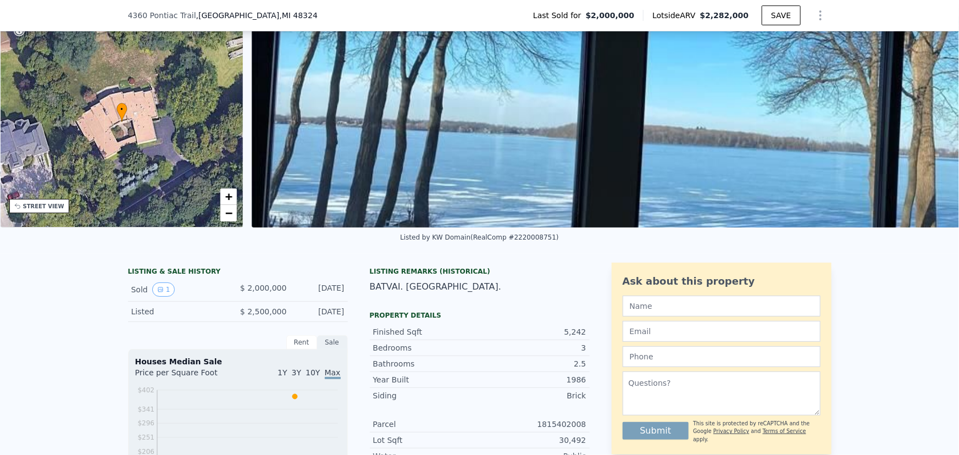
click at [132, 297] on div "Sold 1" at bounding box center [180, 290] width 98 height 14
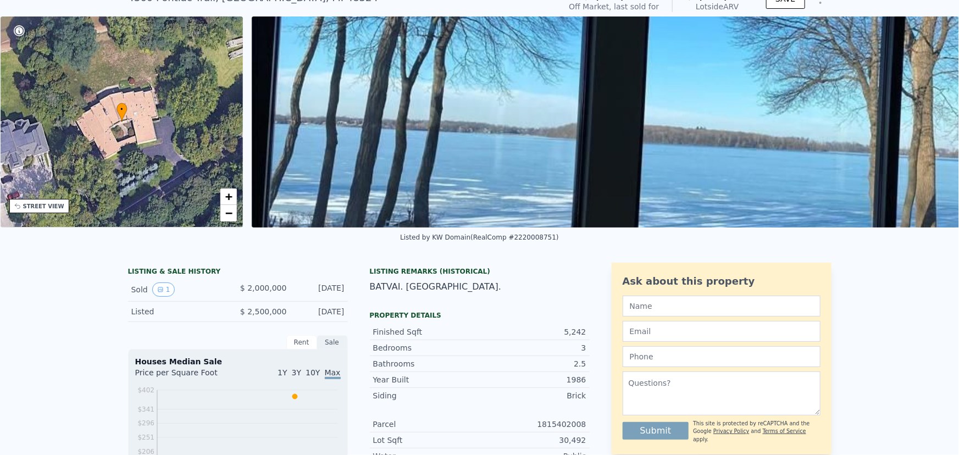
drag, startPoint x: 234, startPoint y: 294, endPoint x: 246, endPoint y: 292, distance: 12.8
click at [238, 294] on div "$ 2,000,000" at bounding box center [262, 290] width 49 height 14
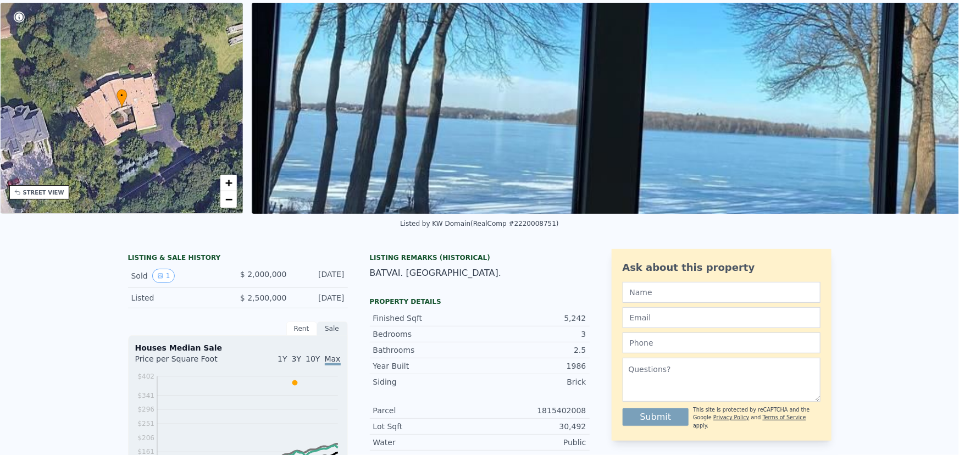
scroll to position [4, 0]
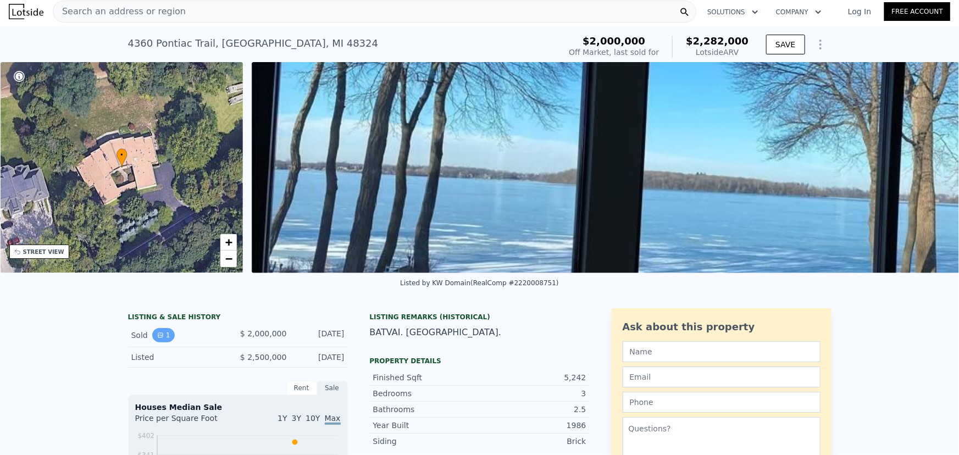
click at [158, 338] on icon "View historical data" at bounding box center [160, 335] width 4 height 4
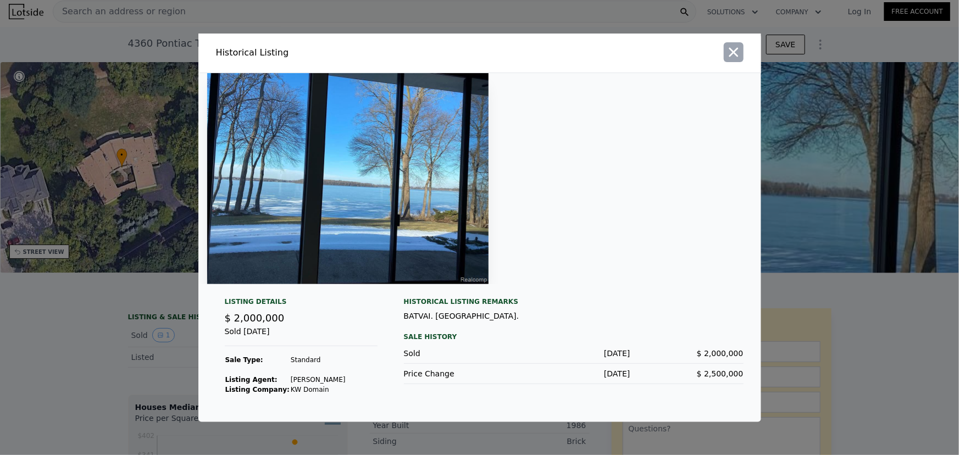
click at [743, 49] on button "button" at bounding box center [734, 52] width 20 height 20
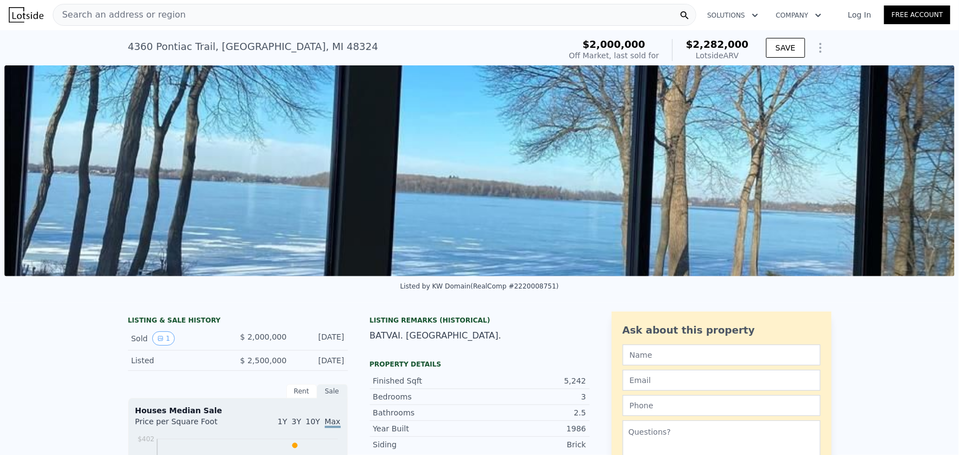
scroll to position [0, 0]
click at [351, 211] on img at bounding box center [479, 171] width 951 height 211
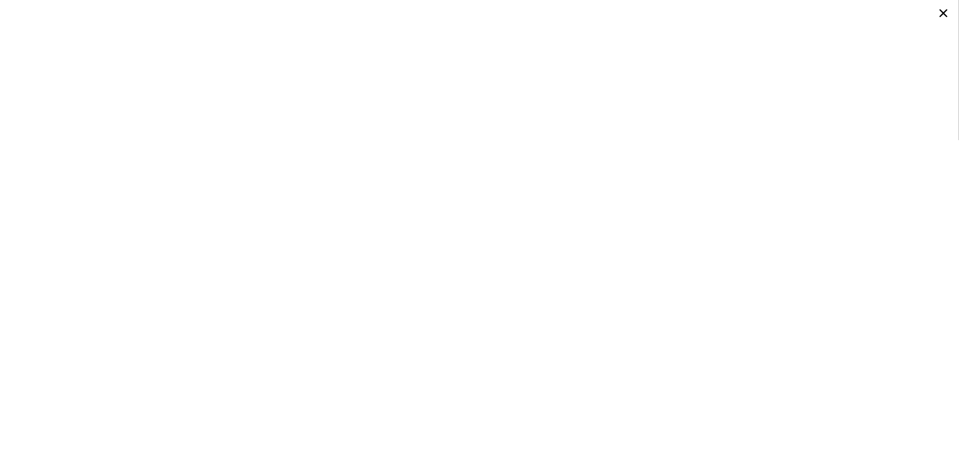
type input "3"
type input "4.5"
type input "3382"
type input "5891"
type input "33105.6"
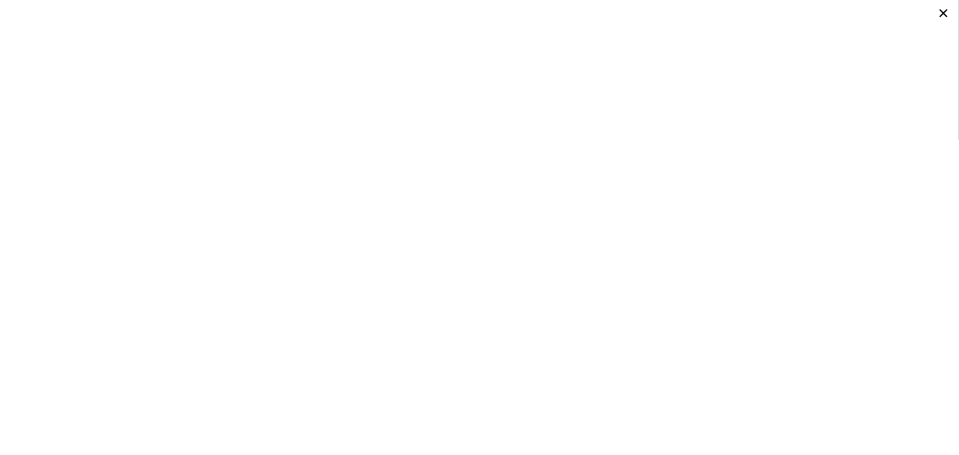
type input "88426.79999999999"
type input "$ 933,000"
type input "6"
type input "$ 29,997"
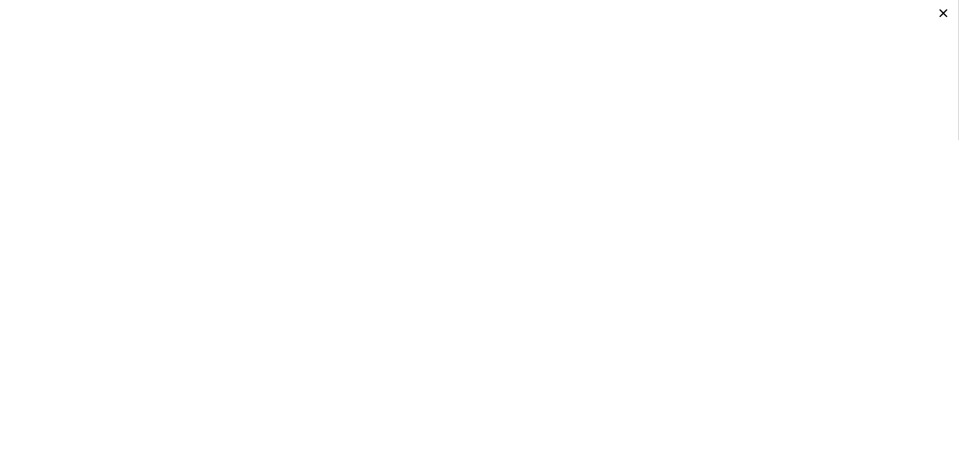
type input "2"
type input "4"
type input "1"
type input "3.5"
type input "1076"
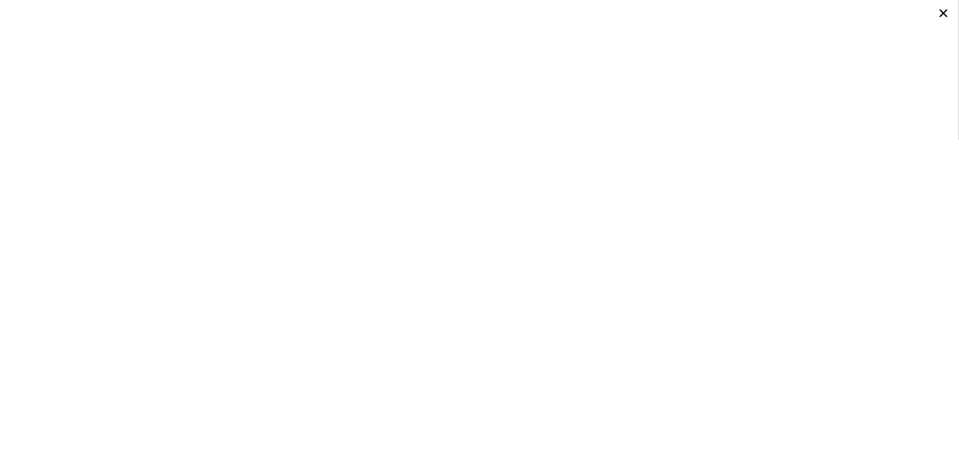
type input "1967"
type input "6534"
type input "13939.2"
type input "$ 342,000"
type input "4"
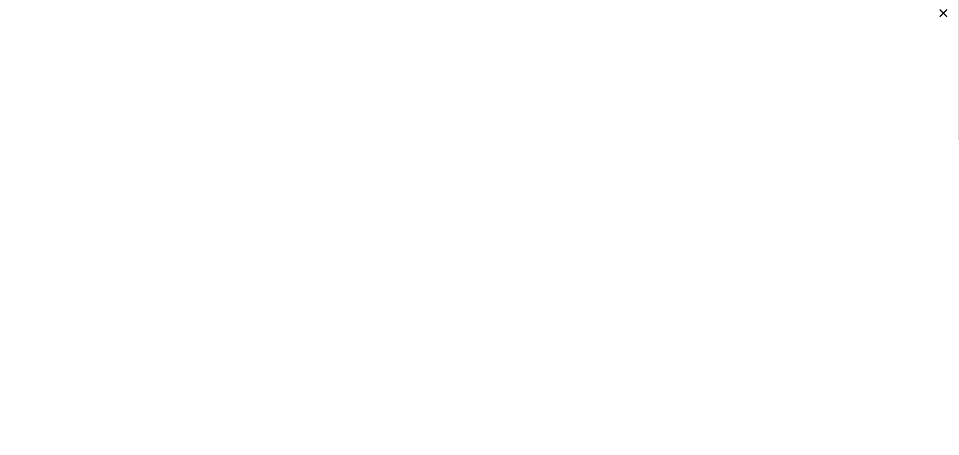
type input "$ 30,000"
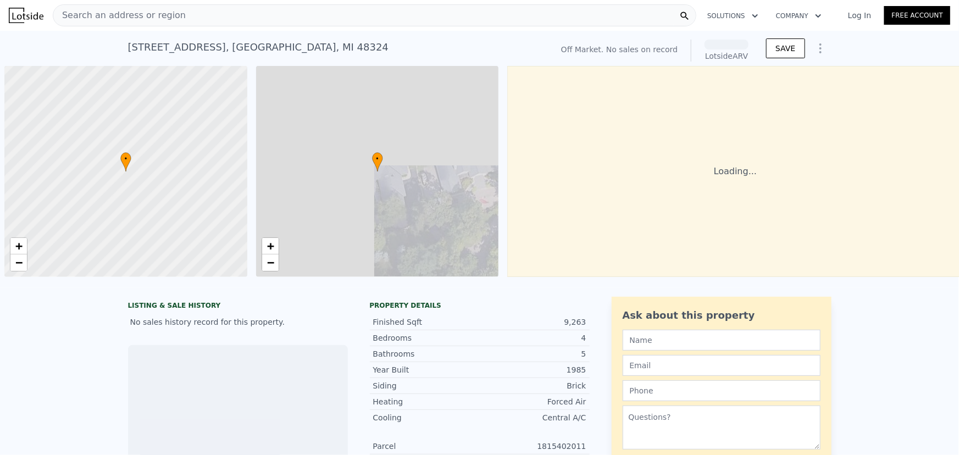
scroll to position [0, 4]
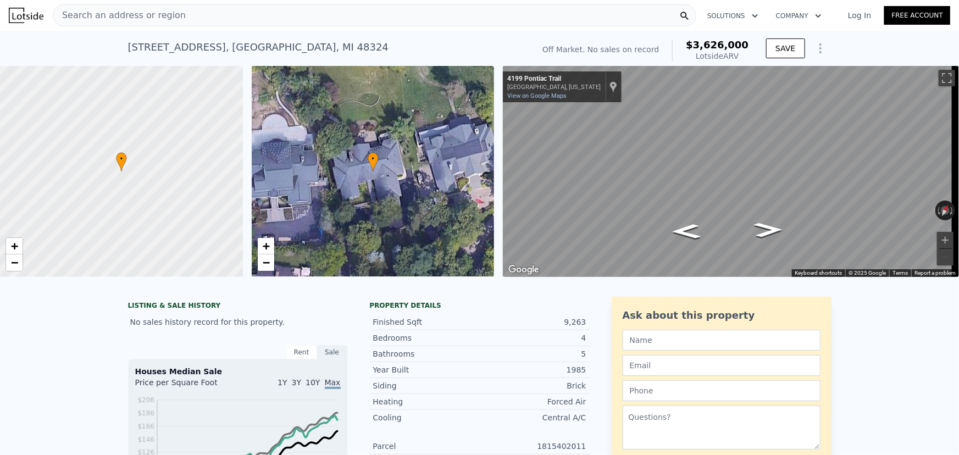
click at [375, 174] on div "• + −" at bounding box center [373, 171] width 243 height 211
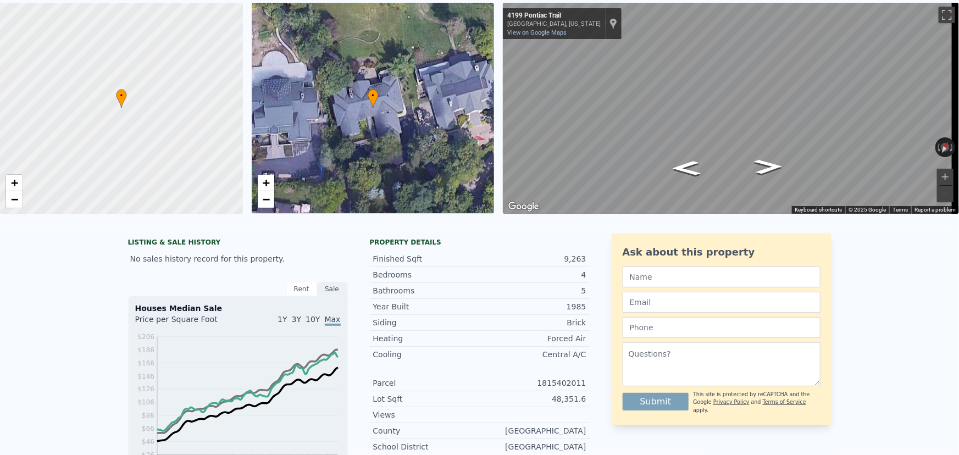
scroll to position [0, 0]
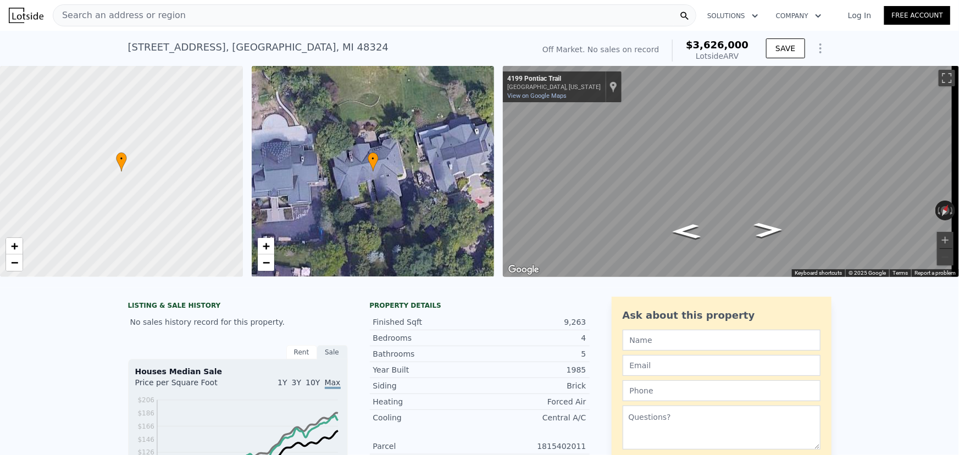
click at [372, 159] on span "•" at bounding box center [373, 159] width 11 height 10
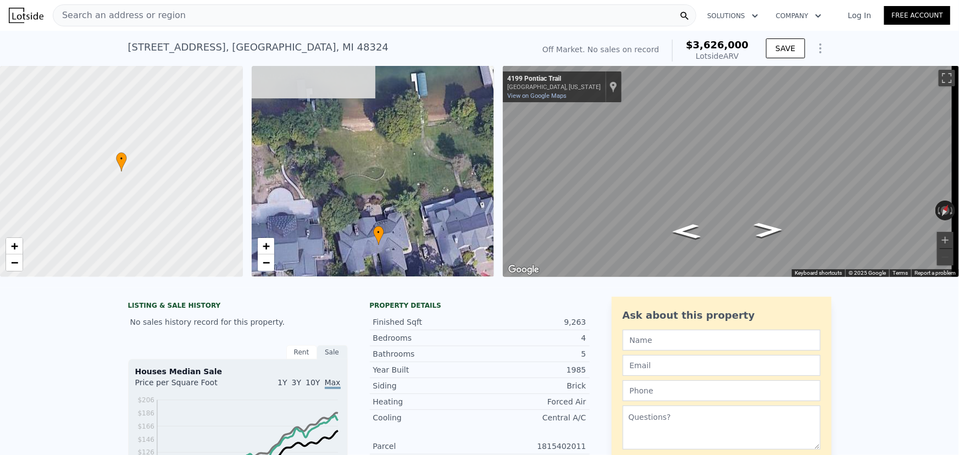
drag, startPoint x: 382, startPoint y: 131, endPoint x: 388, endPoint y: 192, distance: 61.4
click at [387, 204] on div "• + −" at bounding box center [373, 171] width 243 height 211
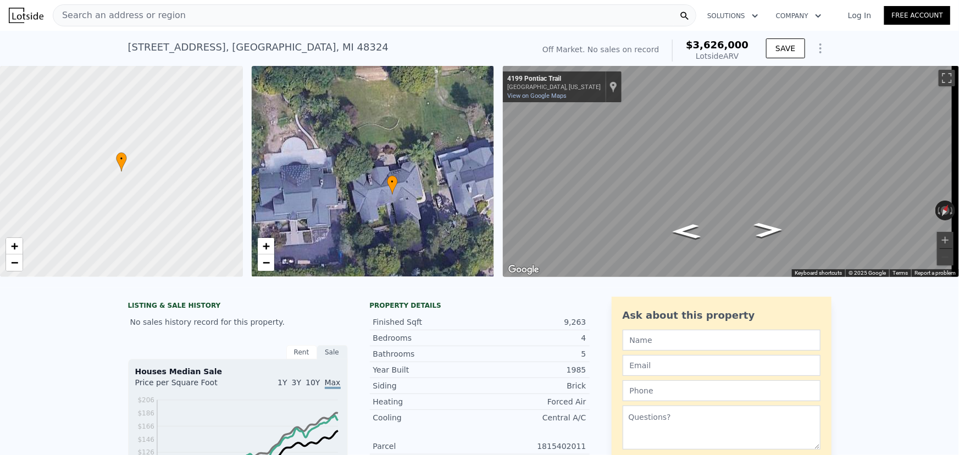
drag, startPoint x: 388, startPoint y: 176, endPoint x: 402, endPoint y: 121, distance: 56.8
click at [402, 121] on div "• + −" at bounding box center [373, 171] width 243 height 211
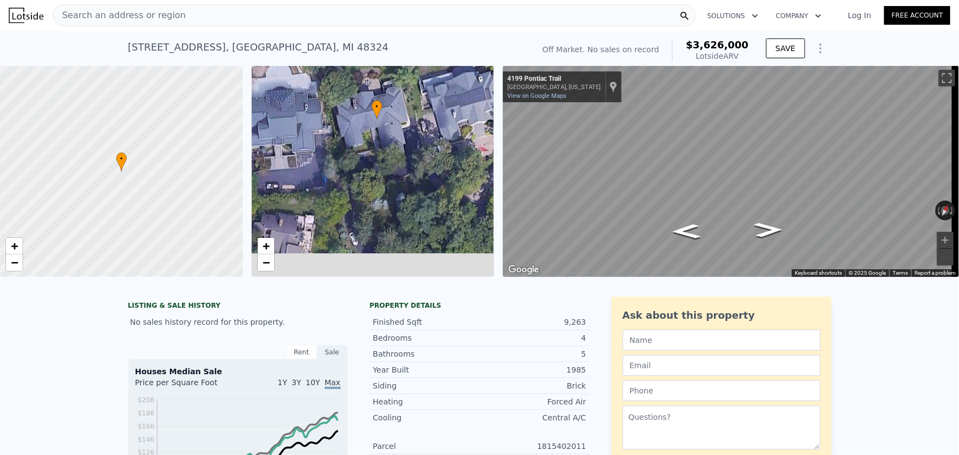
drag, startPoint x: 405, startPoint y: 213, endPoint x: 390, endPoint y: 137, distance: 77.8
click at [389, 137] on div "• + −" at bounding box center [373, 171] width 243 height 211
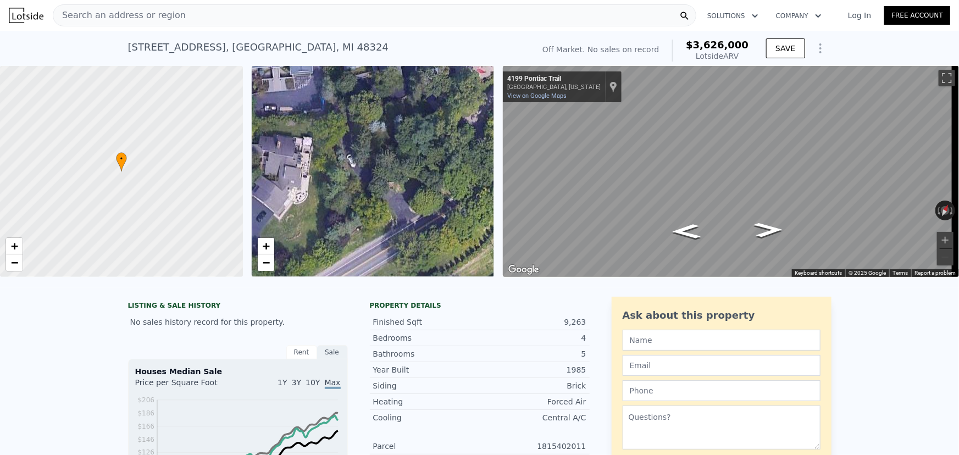
drag, startPoint x: 385, startPoint y: 176, endPoint x: 388, endPoint y: 93, distance: 82.5
click at [387, 95] on div "• + −" at bounding box center [373, 171] width 243 height 211
